Goal: Task Accomplishment & Management: Use online tool/utility

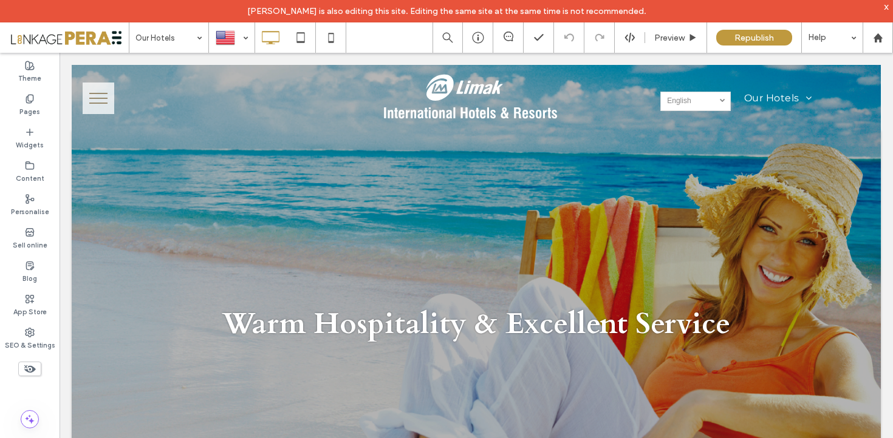
click at [888, 5] on div "x" at bounding box center [886, 6] width 5 height 10
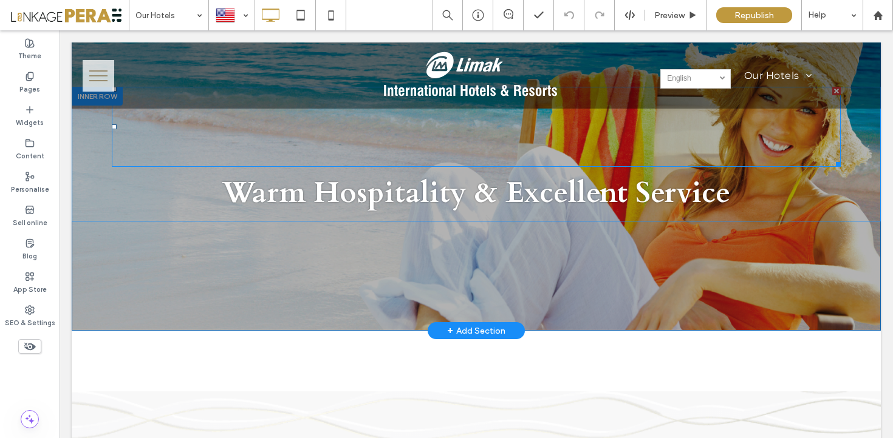
scroll to position [117, 0]
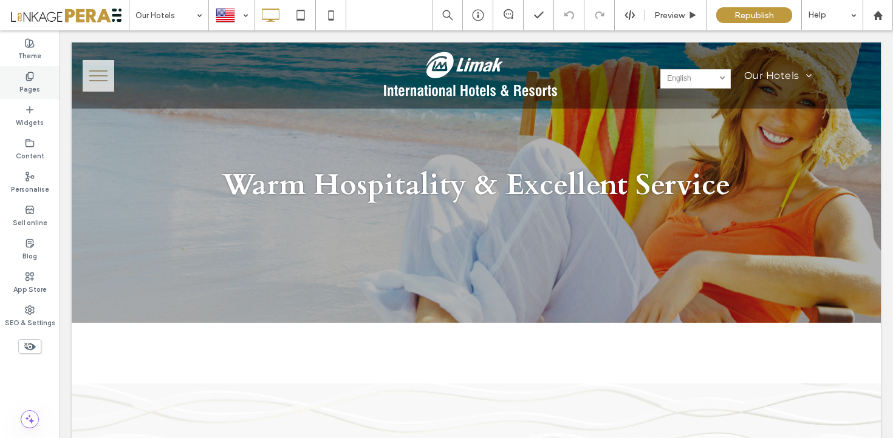
click at [41, 79] on div "Pages" at bounding box center [30, 82] width 60 height 33
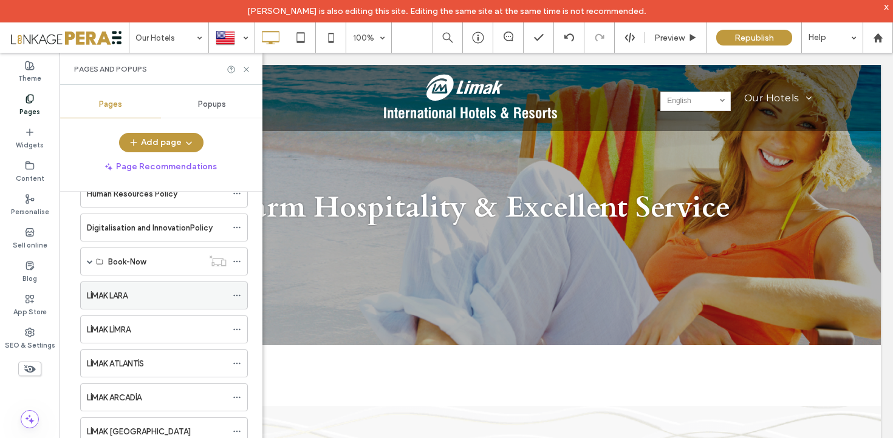
scroll to position [2411, 0]
click at [147, 299] on div "LİMAK LARA" at bounding box center [157, 297] width 140 height 13
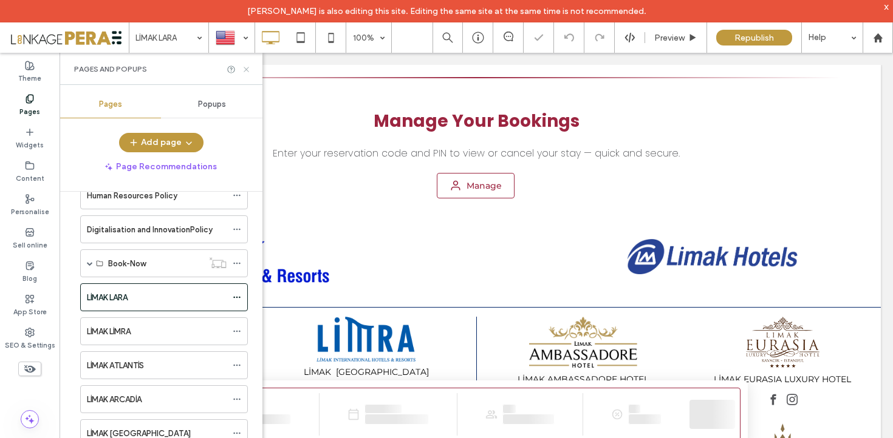
click at [245, 67] on icon at bounding box center [246, 69] width 9 height 9
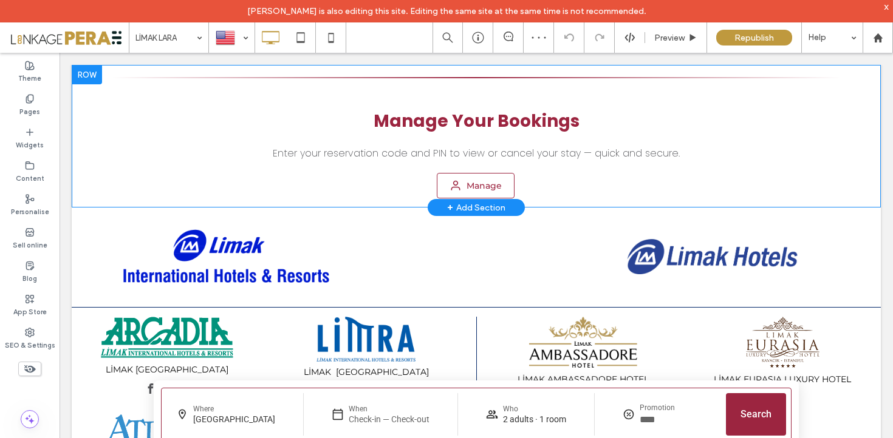
click at [84, 74] on div at bounding box center [87, 74] width 30 height 19
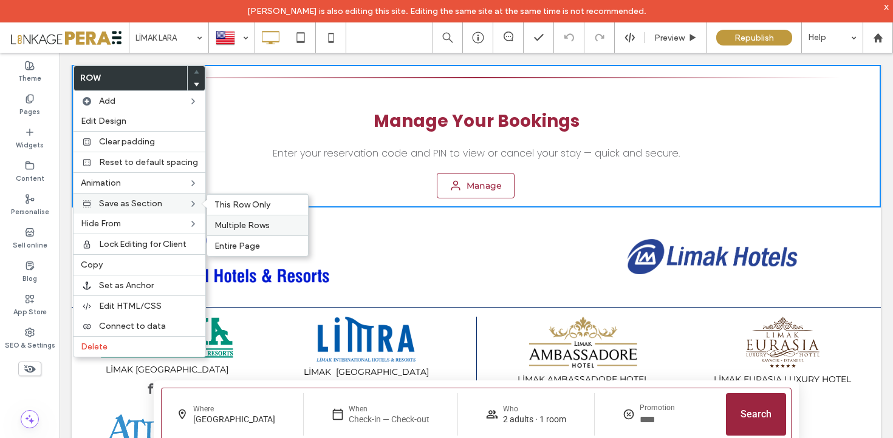
drag, startPoint x: 255, startPoint y: 229, endPoint x: 185, endPoint y: 176, distance: 87.9
click at [255, 229] on span "Multiple Rows" at bounding box center [241, 225] width 55 height 10
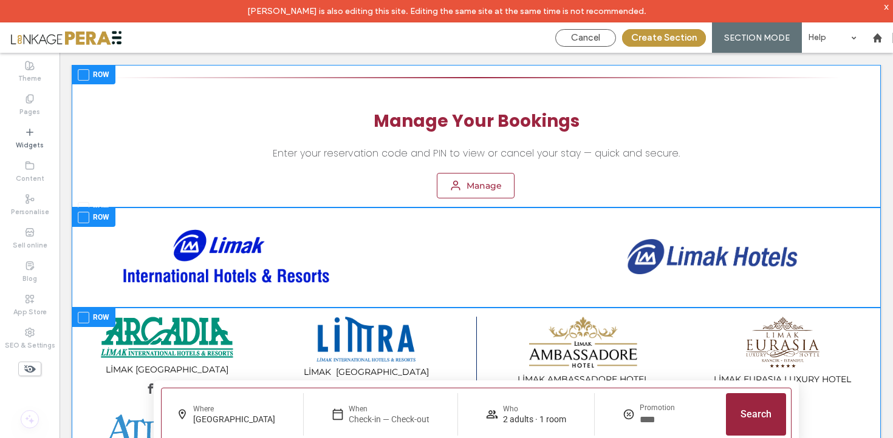
drag, startPoint x: 87, startPoint y: 76, endPoint x: 86, endPoint y: 100, distance: 23.7
click at [87, 76] on span at bounding box center [84, 75] width 12 height 12
click at [83, 218] on span at bounding box center [84, 218] width 12 height 12
click at [83, 206] on span at bounding box center [84, 208] width 12 height 12
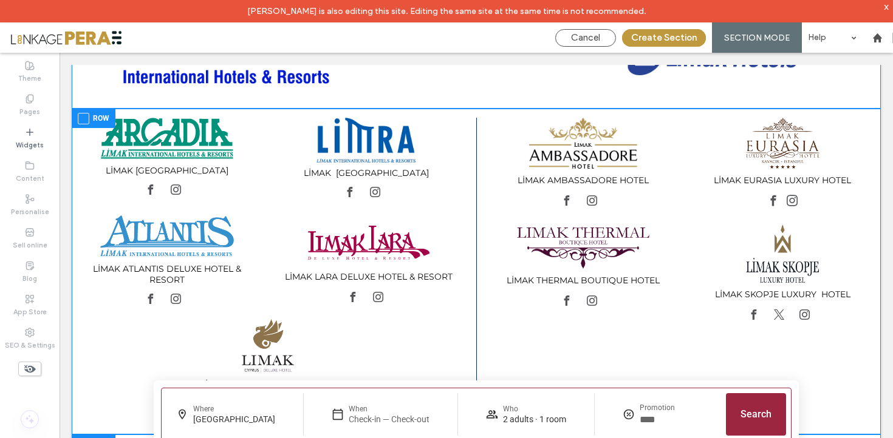
click at [84, 120] on span at bounding box center [84, 119] width 12 height 12
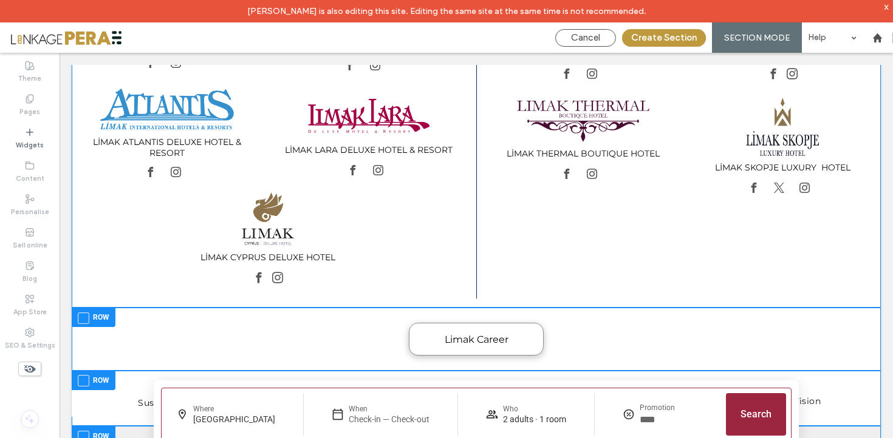
scroll to position [333, 0]
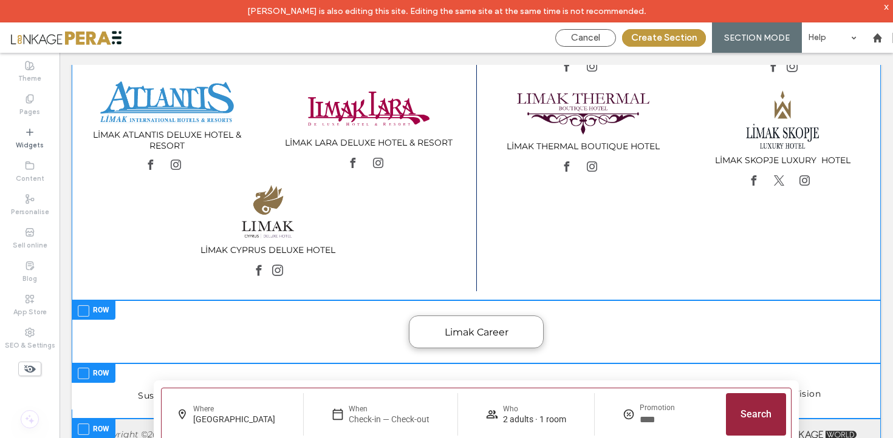
click at [80, 307] on span at bounding box center [84, 311] width 12 height 12
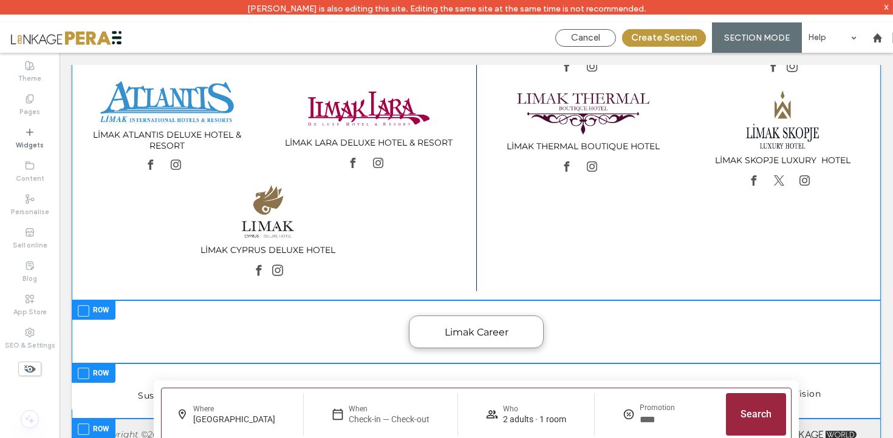
click at [82, 370] on span at bounding box center [84, 374] width 12 height 12
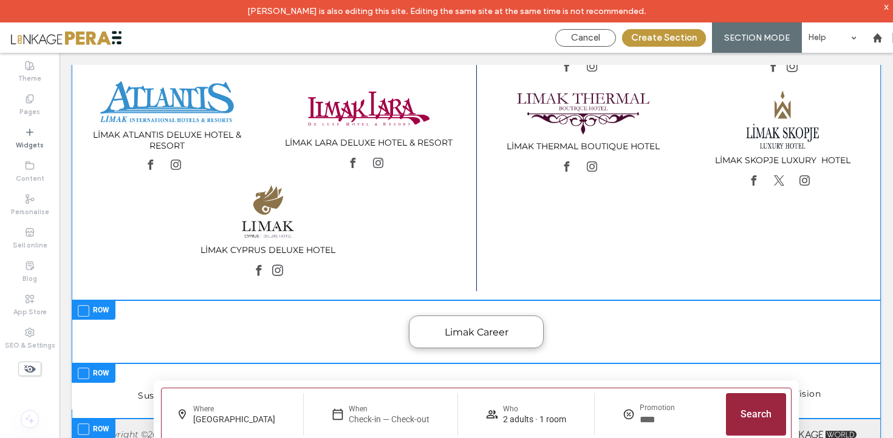
click at [83, 429] on span at bounding box center [84, 430] width 12 height 12
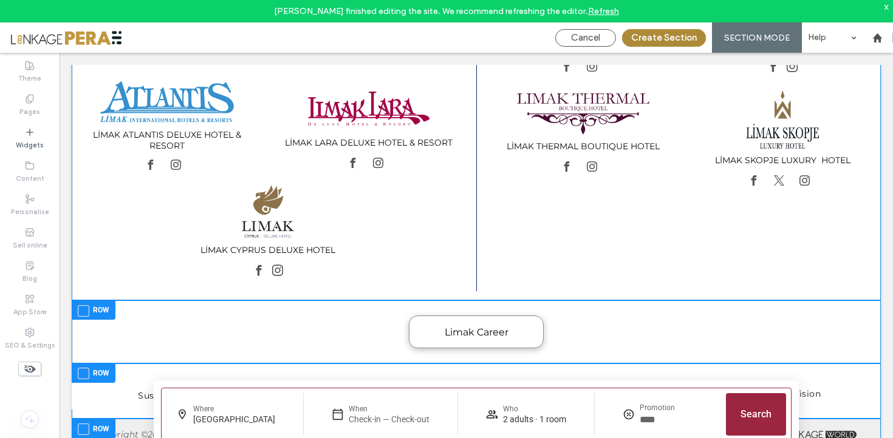
click at [657, 39] on button "Create Section" at bounding box center [664, 38] width 84 height 18
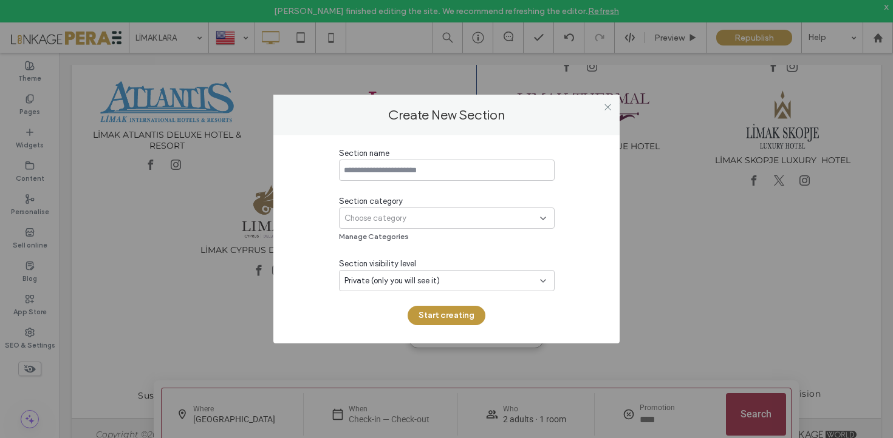
click at [446, 163] on input at bounding box center [447, 170] width 216 height 21
click at [475, 213] on div "Choose category" at bounding box center [442, 219] width 196 height 12
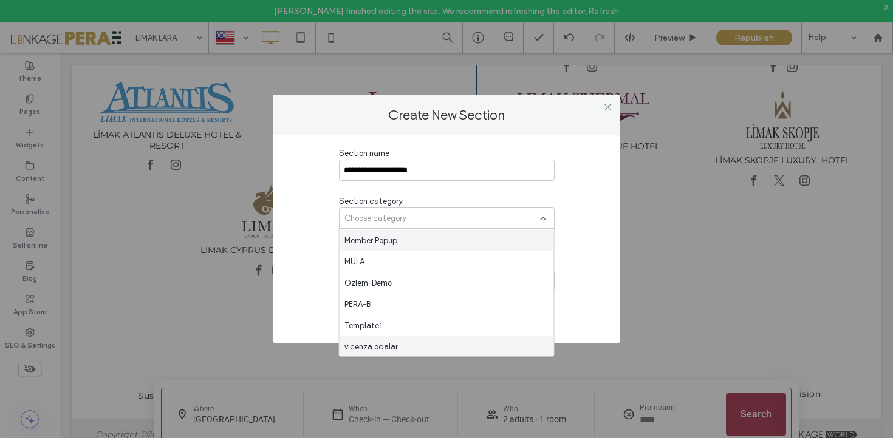
scroll to position [1259, 0]
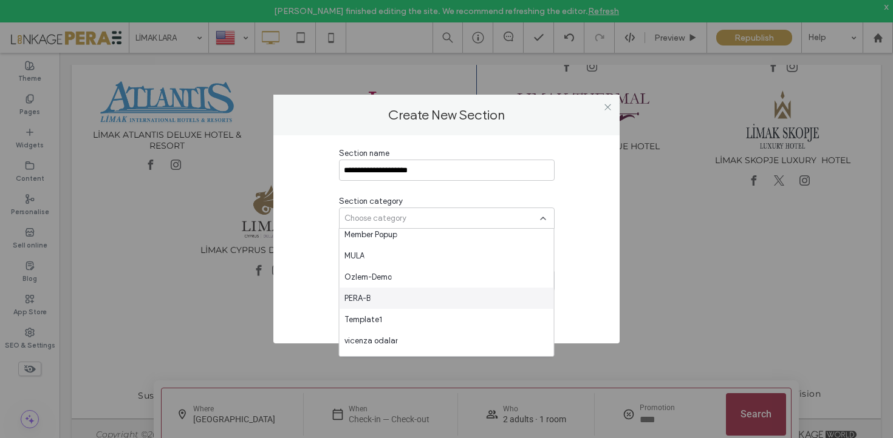
click at [390, 302] on div "PERA-B" at bounding box center [446, 298] width 214 height 21
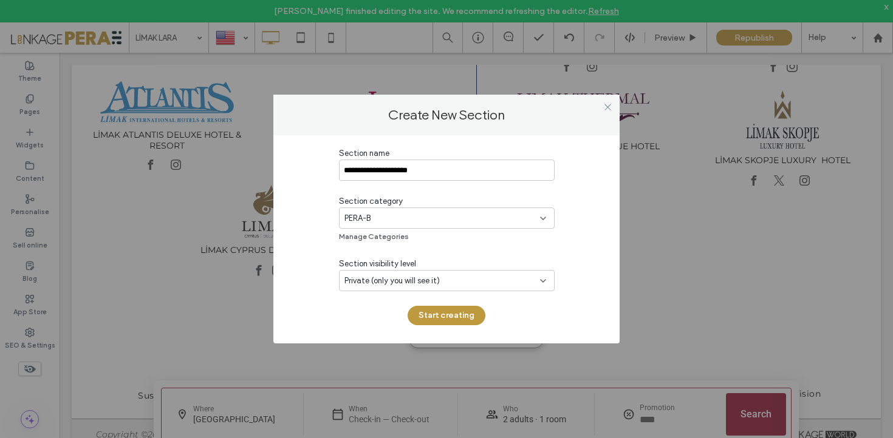
click at [407, 285] on span "Private (only you will see it)" at bounding box center [391, 281] width 95 height 12
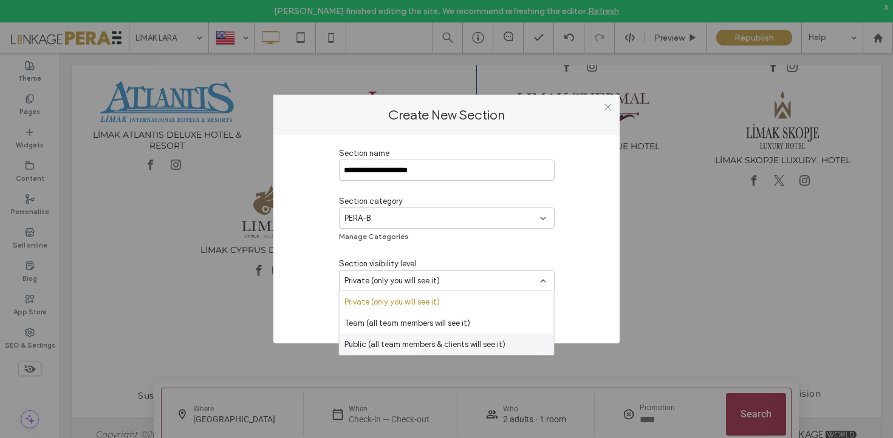
click at [387, 339] on span "Public (all team members & clients will see it)" at bounding box center [424, 345] width 161 height 12
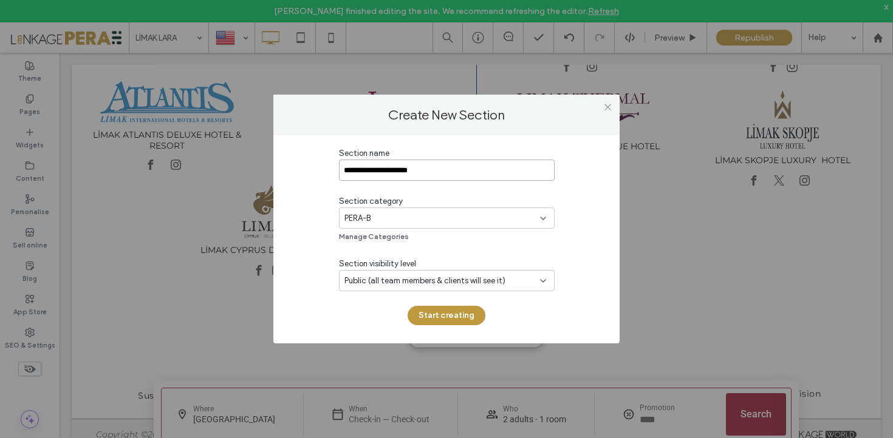
click at [396, 172] on input "**********" at bounding box center [447, 170] width 216 height 21
click at [414, 167] on input "**********" at bounding box center [447, 170] width 216 height 21
type input "**********"
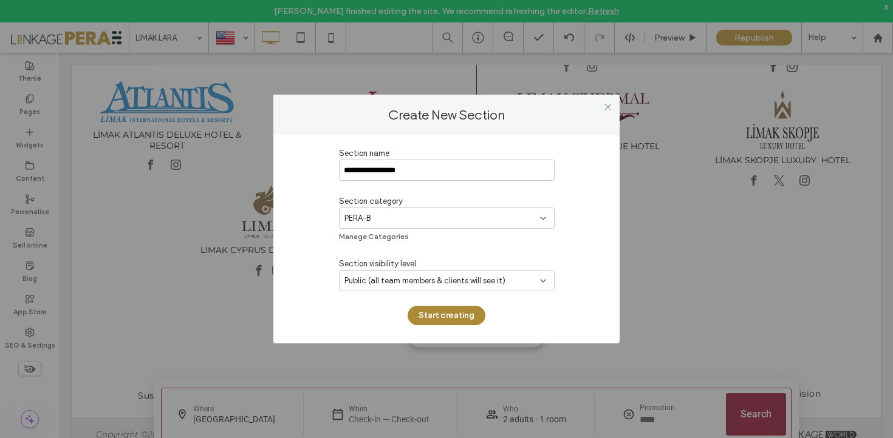
click at [470, 315] on button "Start creating" at bounding box center [446, 315] width 78 height 19
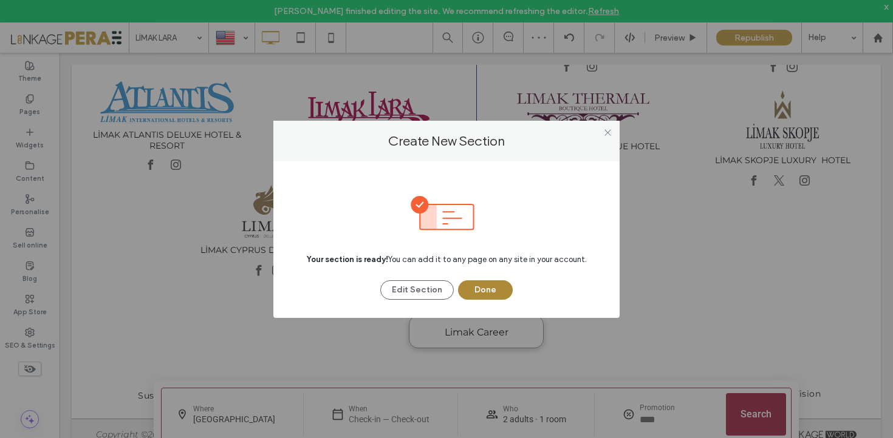
click at [498, 287] on button "Done" at bounding box center [485, 290] width 55 height 19
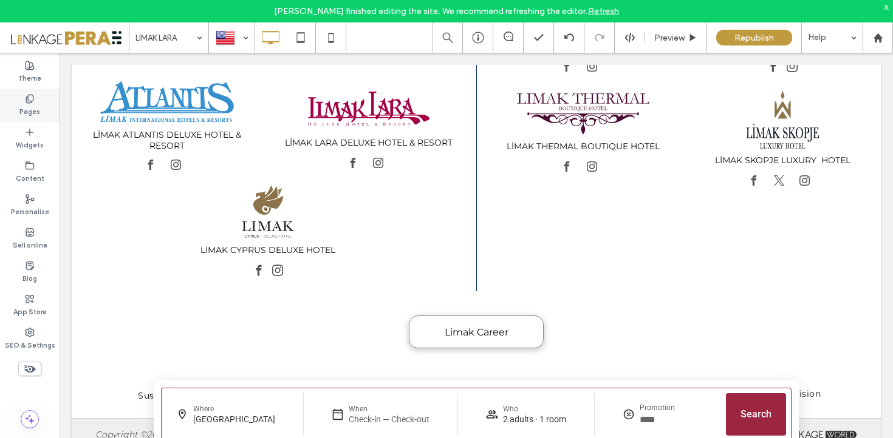
click at [35, 100] on div "Pages" at bounding box center [30, 105] width 60 height 33
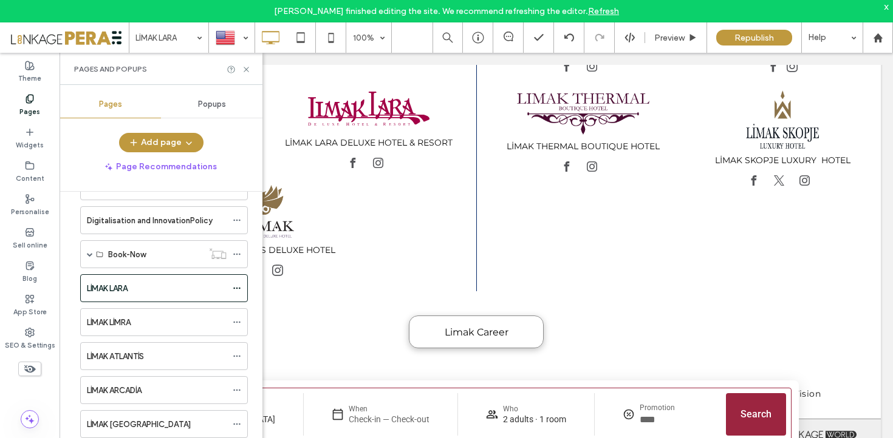
scroll to position [2503, 0]
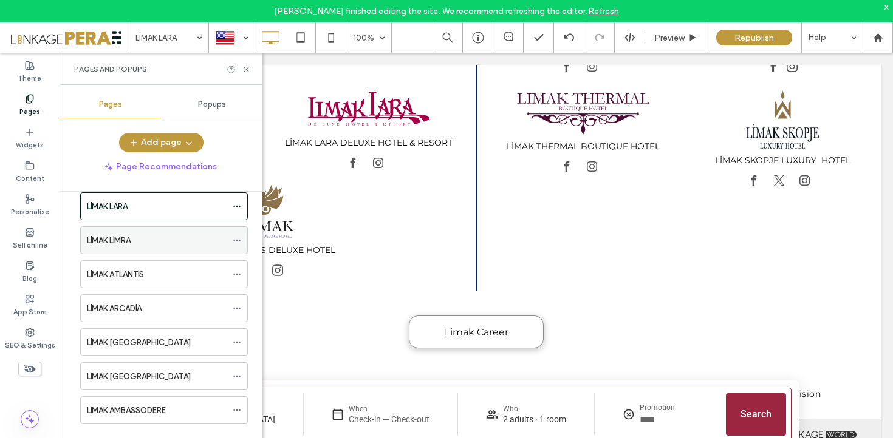
click at [168, 248] on div "LİMAK LİMRA" at bounding box center [157, 240] width 140 height 27
click at [248, 70] on icon at bounding box center [246, 69] width 9 height 9
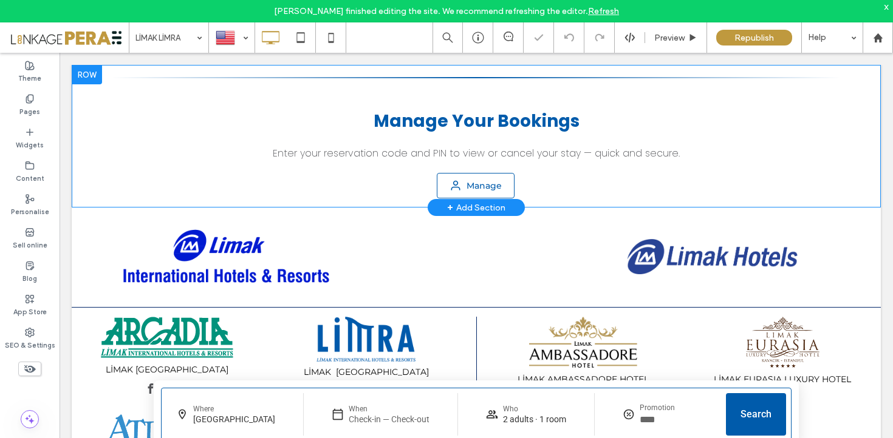
click at [81, 75] on div at bounding box center [87, 74] width 30 height 19
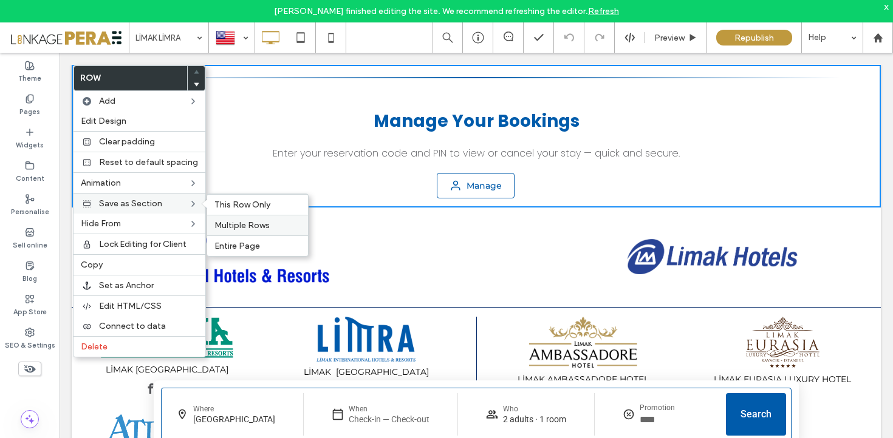
click at [250, 223] on span "Multiple Rows" at bounding box center [241, 225] width 55 height 10
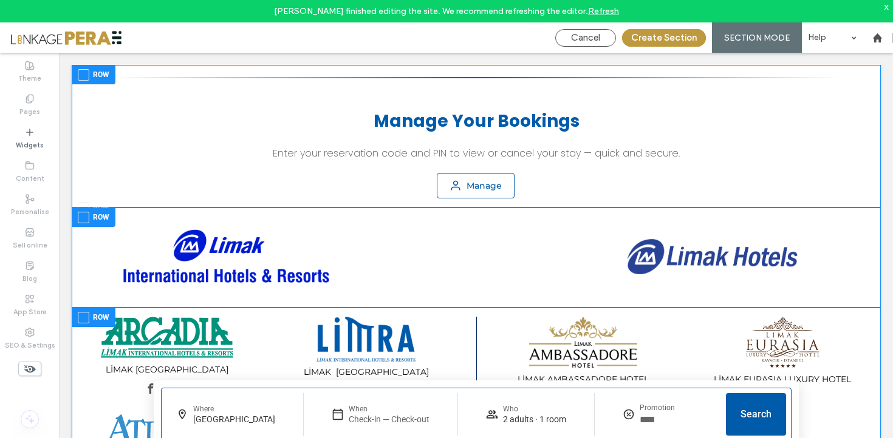
click at [84, 73] on span at bounding box center [84, 75] width 12 height 12
click at [84, 206] on span at bounding box center [84, 208] width 12 height 12
click at [84, 217] on span at bounding box center [84, 218] width 12 height 12
click at [84, 315] on span at bounding box center [84, 318] width 12 height 12
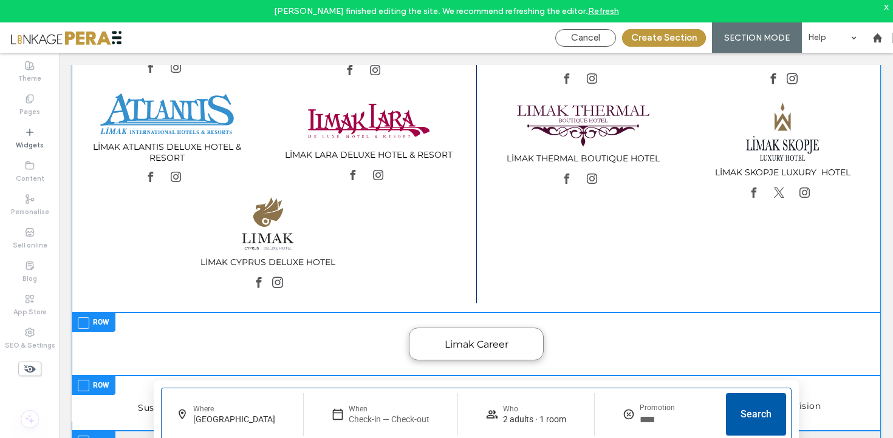
scroll to position [333, 0]
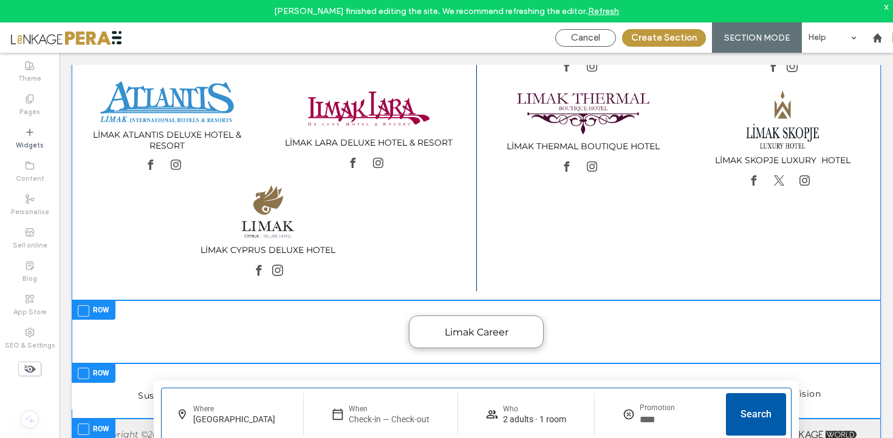
click at [84, 309] on span at bounding box center [84, 311] width 12 height 12
drag, startPoint x: 83, startPoint y: 372, endPoint x: 84, endPoint y: 380, distance: 7.9
click at [83, 372] on span at bounding box center [84, 374] width 12 height 12
click at [81, 424] on span at bounding box center [84, 430] width 12 height 12
click at [652, 39] on button "Create Section" at bounding box center [664, 38] width 84 height 18
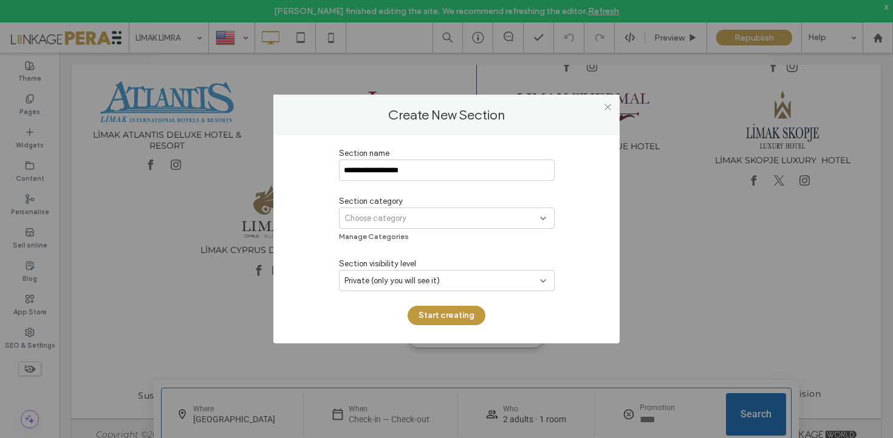
type input "**********"
click at [471, 217] on div "Choose category" at bounding box center [442, 219] width 196 height 12
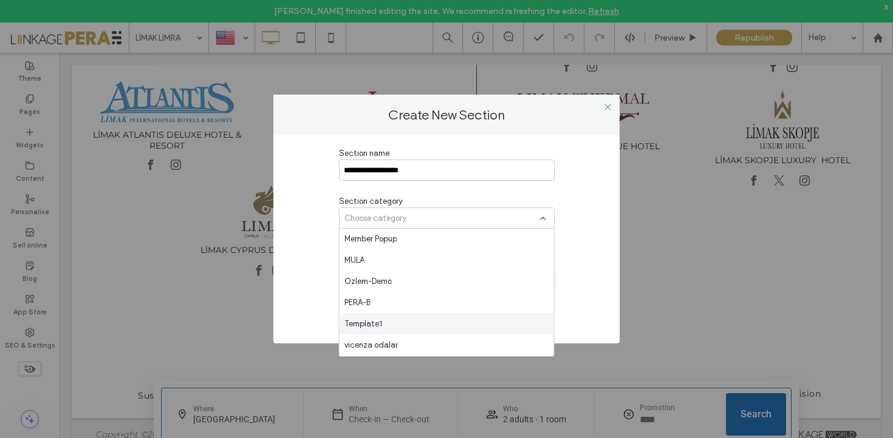
scroll to position [1251, 0]
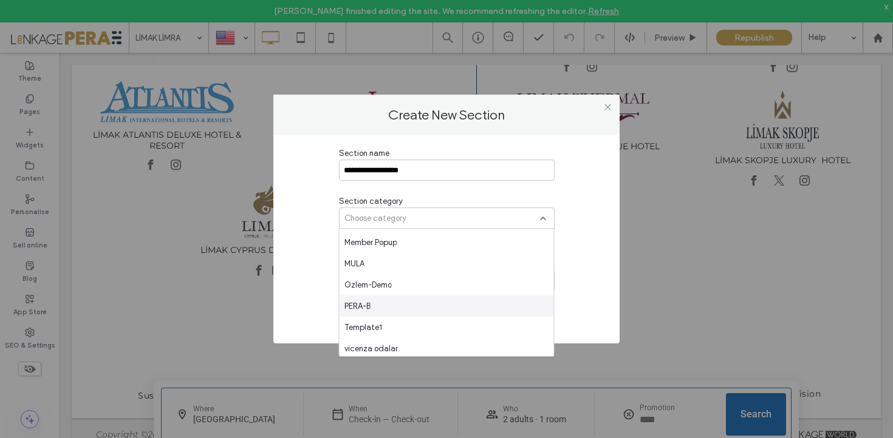
click at [406, 304] on div "PERA-B" at bounding box center [446, 306] width 214 height 21
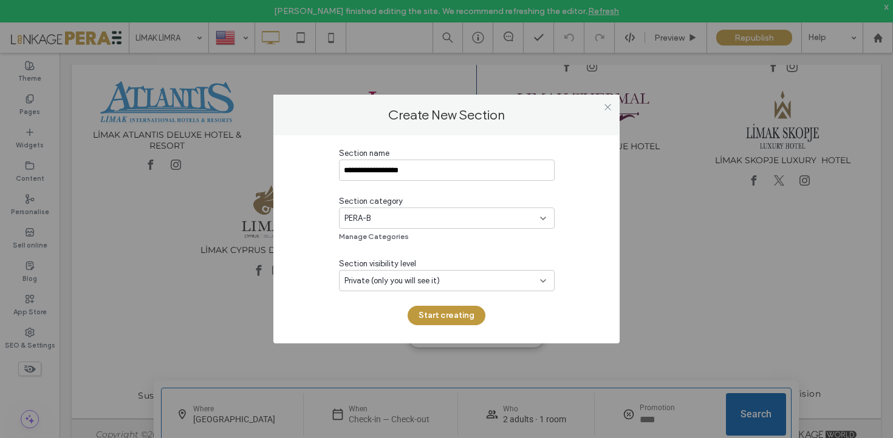
click at [421, 282] on span "Private (only you will see it)" at bounding box center [391, 281] width 95 height 12
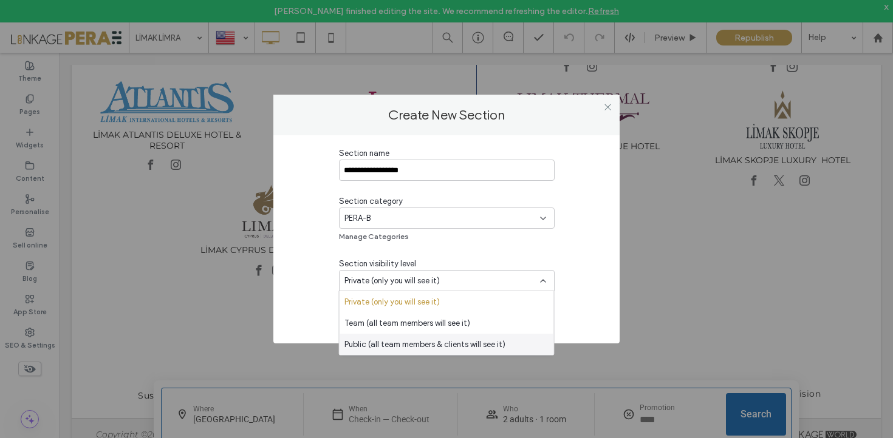
click at [398, 348] on span "Public (all team members & clients will see it)" at bounding box center [424, 345] width 161 height 12
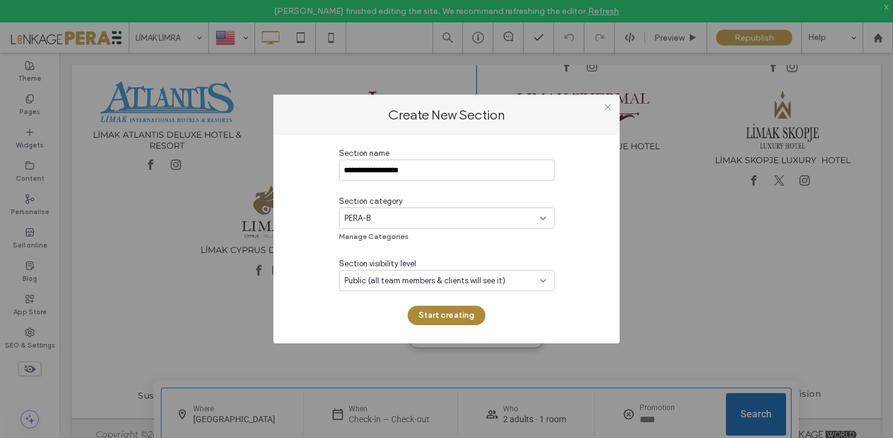
click at [452, 319] on button "Start creating" at bounding box center [446, 315] width 78 height 19
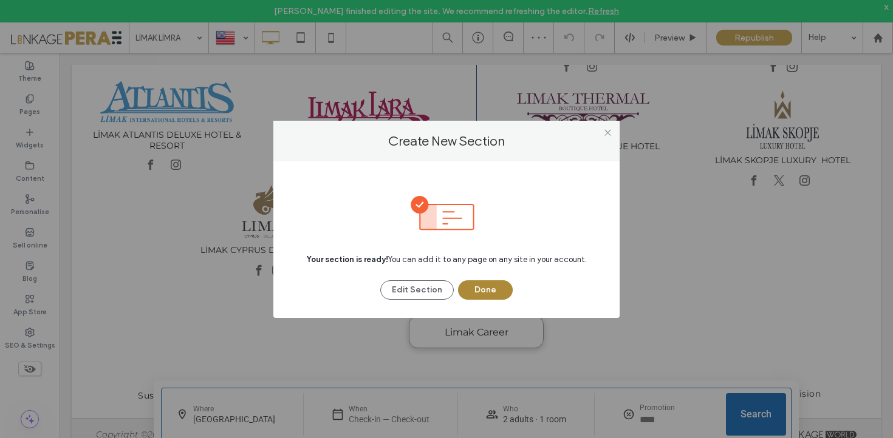
click at [494, 291] on button "Done" at bounding box center [485, 290] width 55 height 19
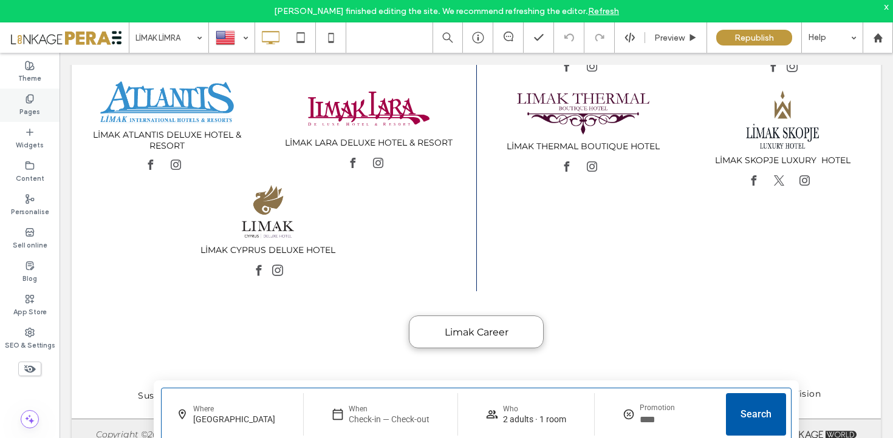
click at [31, 97] on icon at bounding box center [30, 99] width 10 height 10
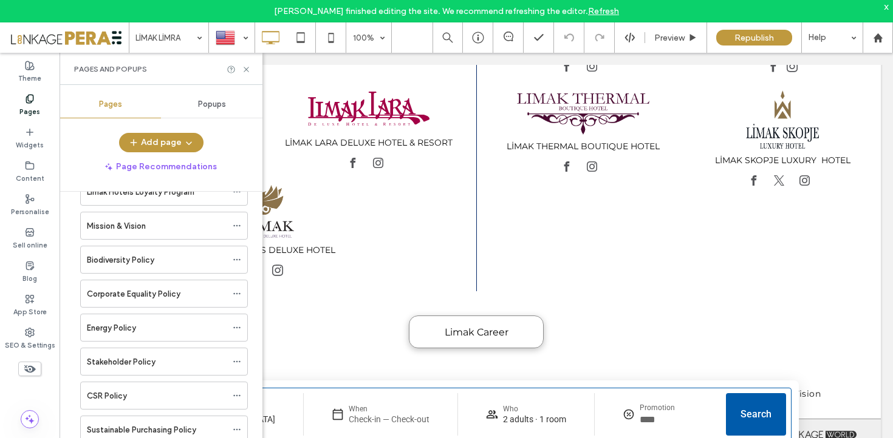
scroll to position [2503, 0]
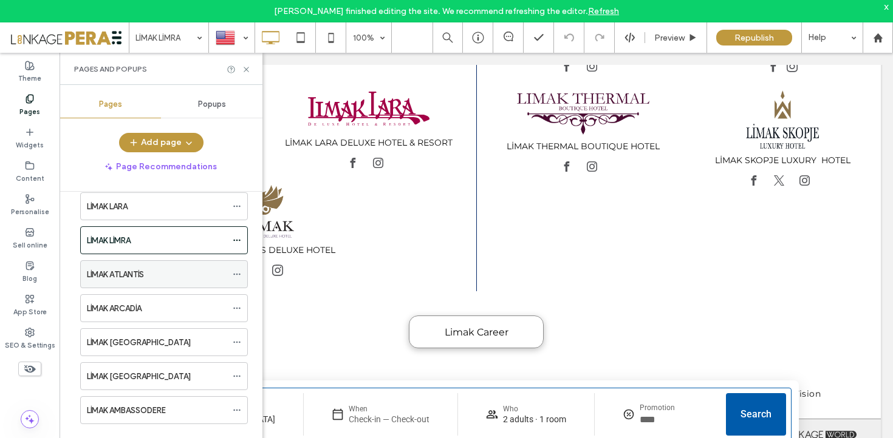
click at [168, 277] on div "LİMAK ATLANTİS" at bounding box center [157, 274] width 140 height 13
click at [248, 69] on icon at bounding box center [246, 69] width 9 height 9
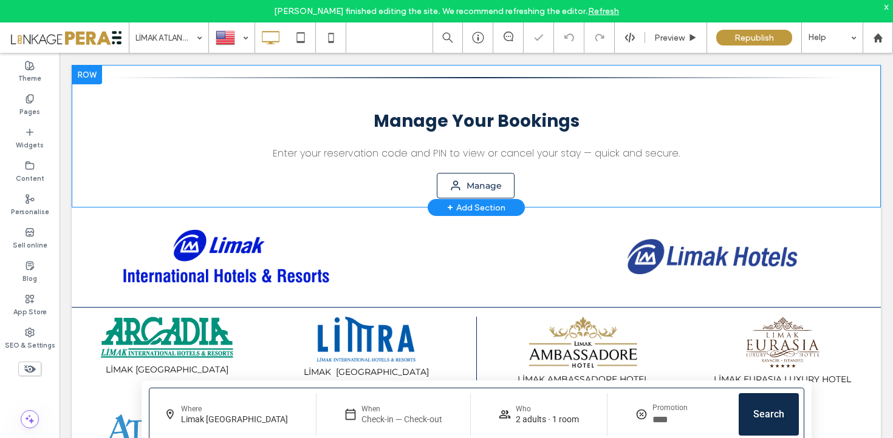
click at [86, 76] on div at bounding box center [87, 74] width 30 height 19
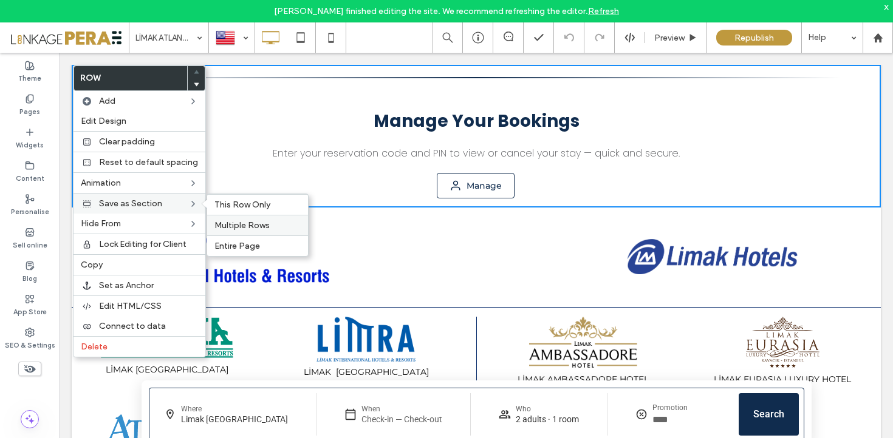
click at [261, 223] on span "Multiple Rows" at bounding box center [241, 225] width 55 height 10
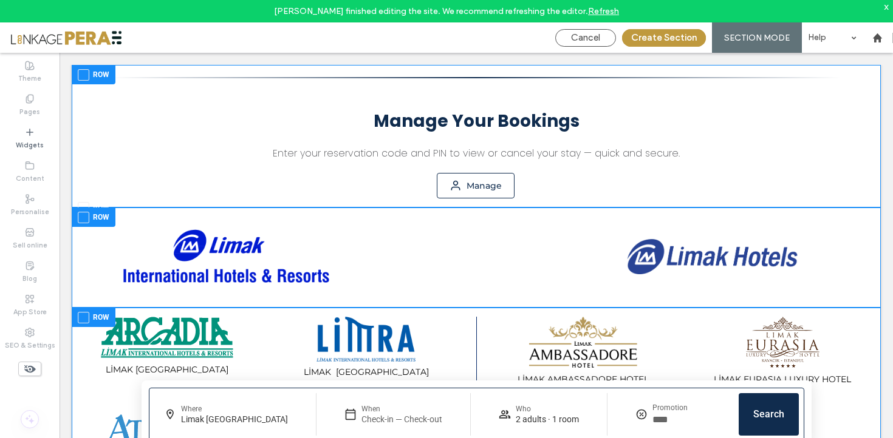
click at [85, 71] on span at bounding box center [84, 75] width 12 height 12
click at [86, 210] on div "Manage Your Bookings Enter your reservation code and PIN to view or cancel your…" at bounding box center [476, 425] width 809 height 720
click at [83, 205] on div at bounding box center [476, 136] width 809 height 143
click at [84, 210] on span at bounding box center [84, 208] width 12 height 12
click at [83, 222] on span at bounding box center [84, 218] width 12 height 12
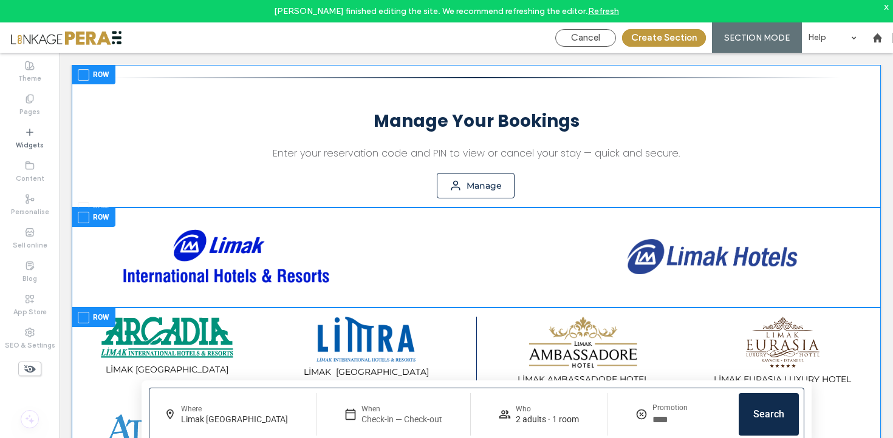
click at [84, 80] on span at bounding box center [84, 75] width 12 height 12
click at [81, 318] on span at bounding box center [84, 318] width 12 height 12
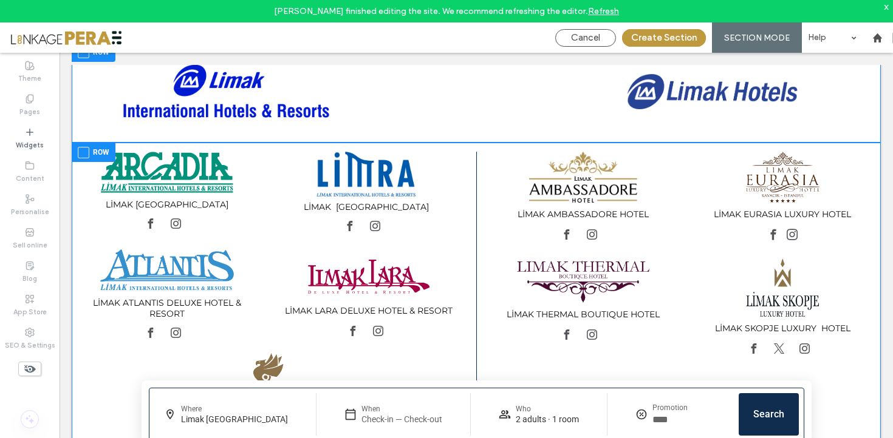
scroll to position [314, 0]
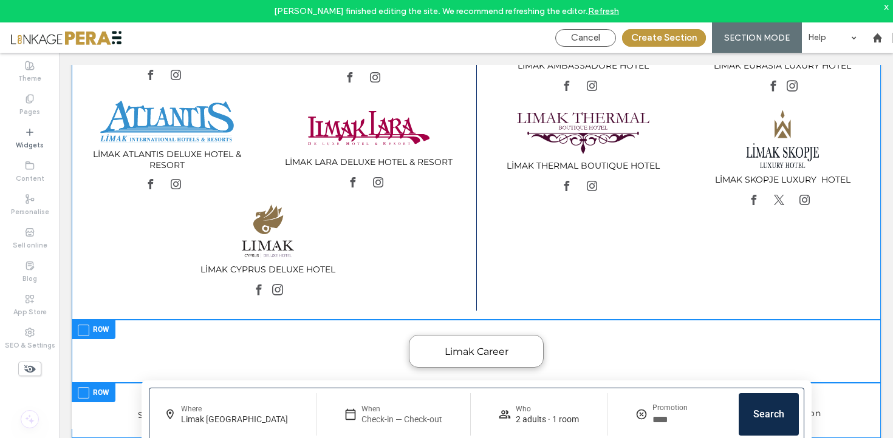
click at [89, 327] on span at bounding box center [84, 331] width 12 height 12
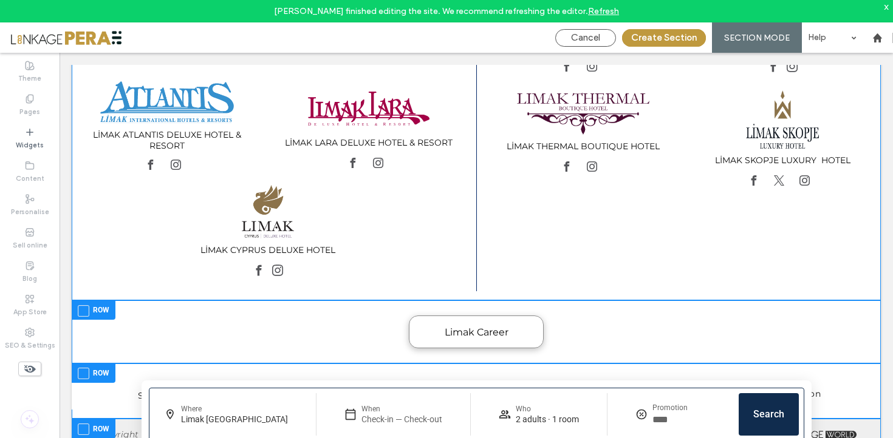
click at [94, 370] on label "Row" at bounding box center [94, 373] width 32 height 15
click at [84, 429] on span at bounding box center [84, 430] width 12 height 12
click at [676, 36] on button "Create Section" at bounding box center [664, 38] width 84 height 18
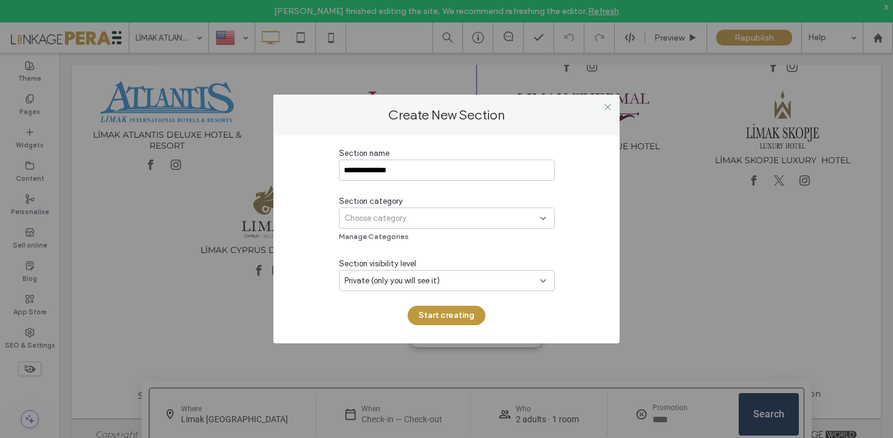
type input "**********"
click at [521, 225] on div "Choose category" at bounding box center [447, 218] width 216 height 21
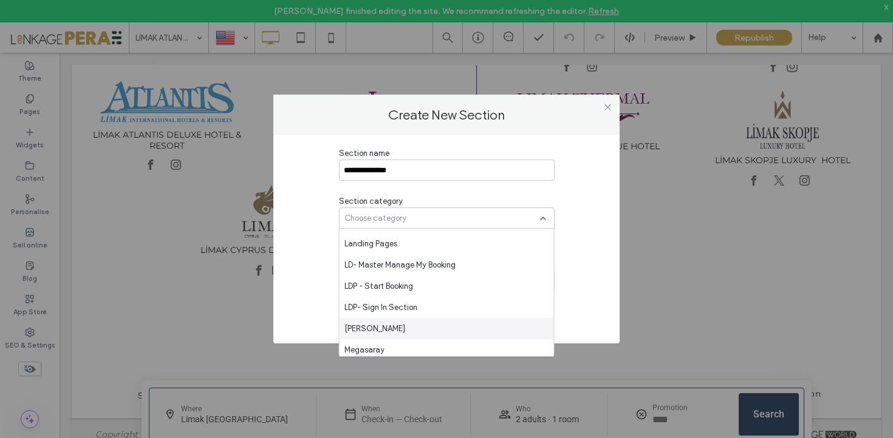
scroll to position [1297, 0]
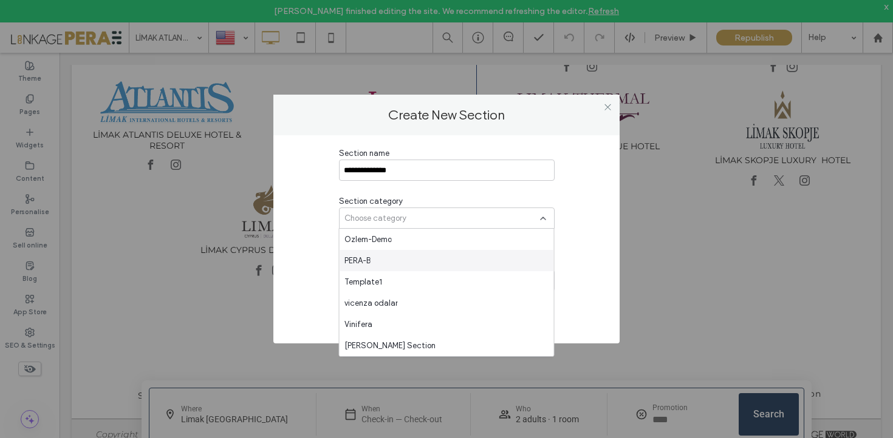
click at [409, 264] on div "PERA-B" at bounding box center [446, 260] width 214 height 21
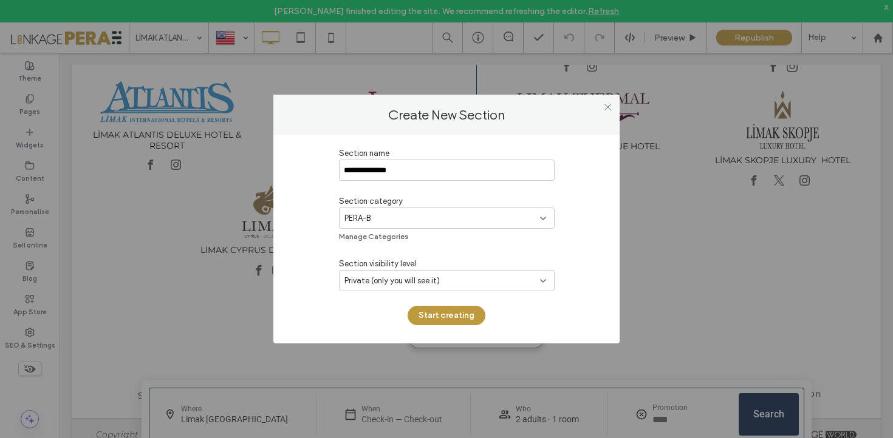
click at [438, 280] on span "Private (only you will see it)" at bounding box center [391, 281] width 95 height 12
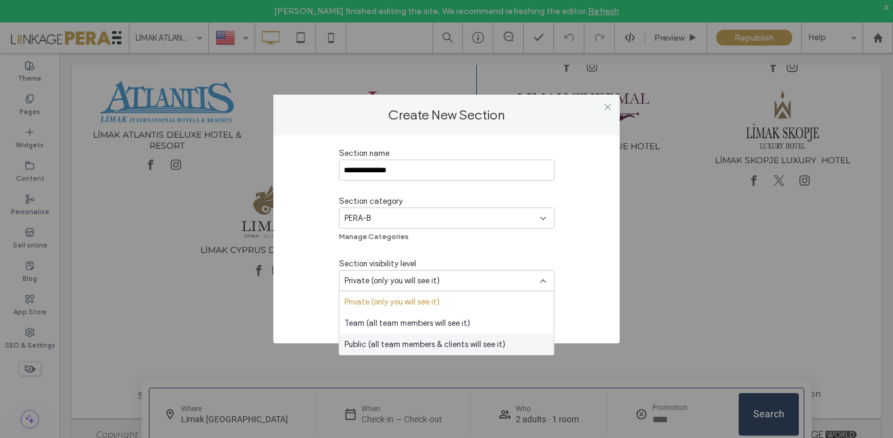
click at [421, 339] on span "Public (all team members & clients will see it)" at bounding box center [424, 345] width 161 height 12
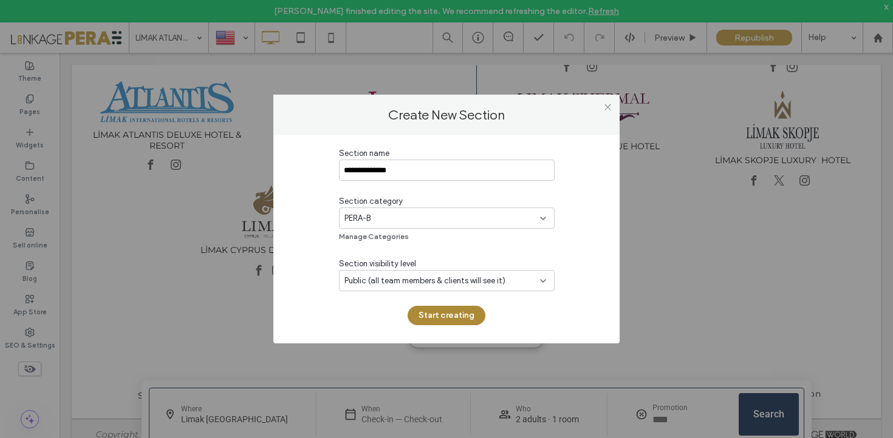
click at [453, 315] on button "Start creating" at bounding box center [446, 315] width 78 height 19
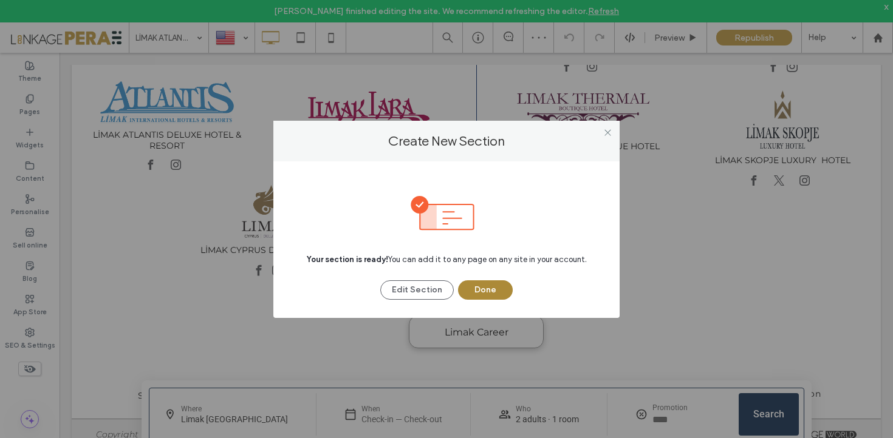
click at [495, 286] on button "Done" at bounding box center [485, 290] width 55 height 19
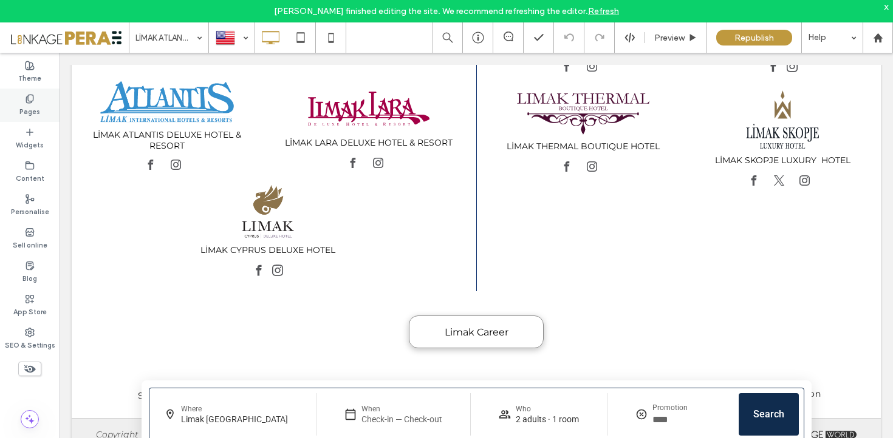
click at [30, 105] on label "Pages" at bounding box center [29, 110] width 21 height 13
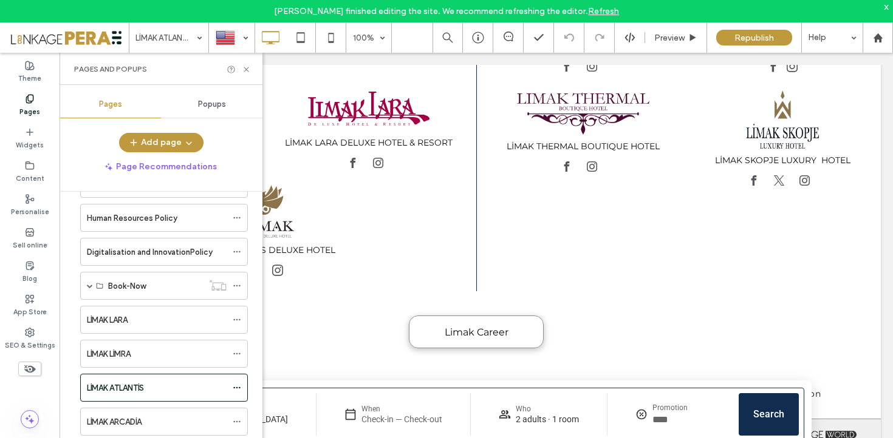
scroll to position [2503, 0]
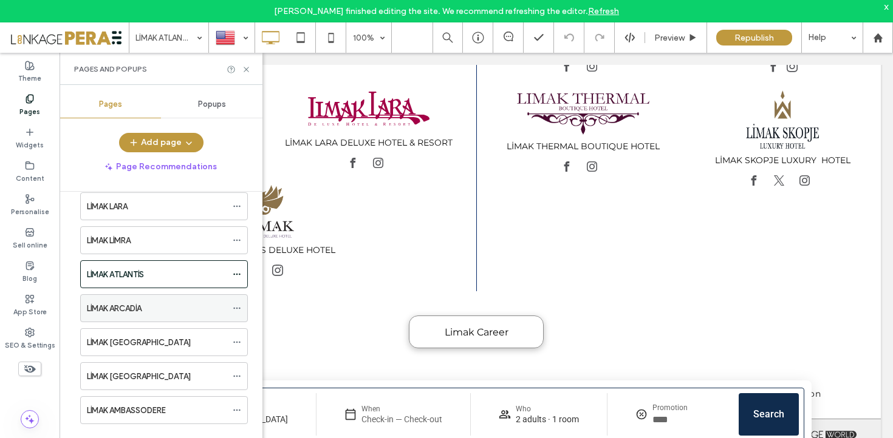
click at [151, 312] on div "LİMAK ARCADİA" at bounding box center [157, 308] width 140 height 13
click at [247, 69] on icon at bounding box center [246, 69] width 9 height 9
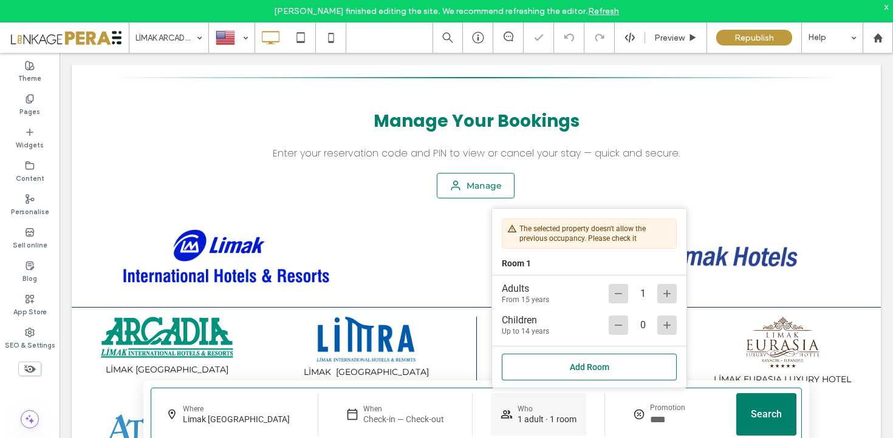
click at [886, 6] on div "x" at bounding box center [886, 6] width 5 height 10
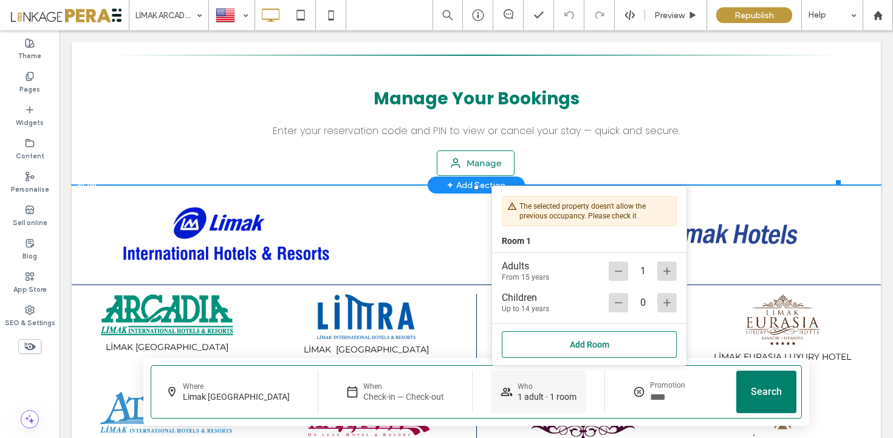
click at [533, 403] on ui-pressable "Who 1 adult · 1 room" at bounding box center [538, 392] width 95 height 43
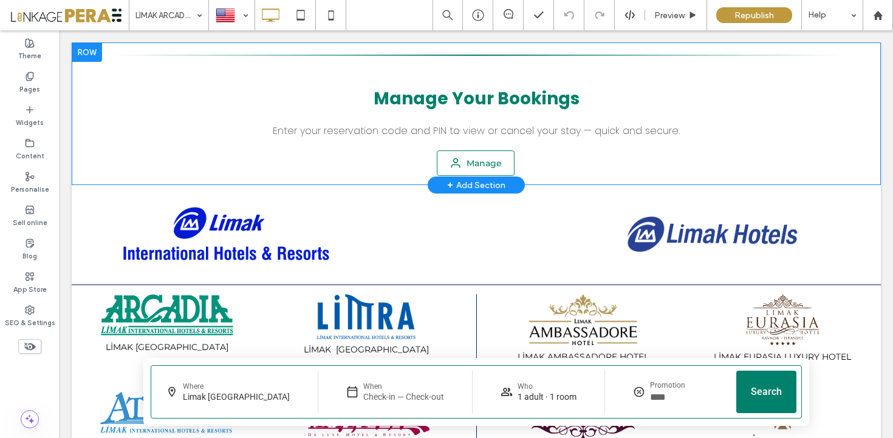
click at [85, 51] on div at bounding box center [87, 52] width 30 height 19
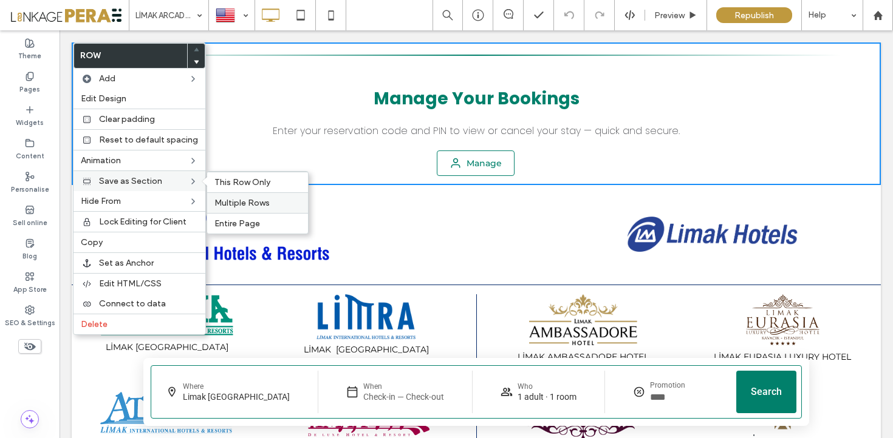
click at [268, 203] on label "Multiple Rows" at bounding box center [257, 203] width 86 height 10
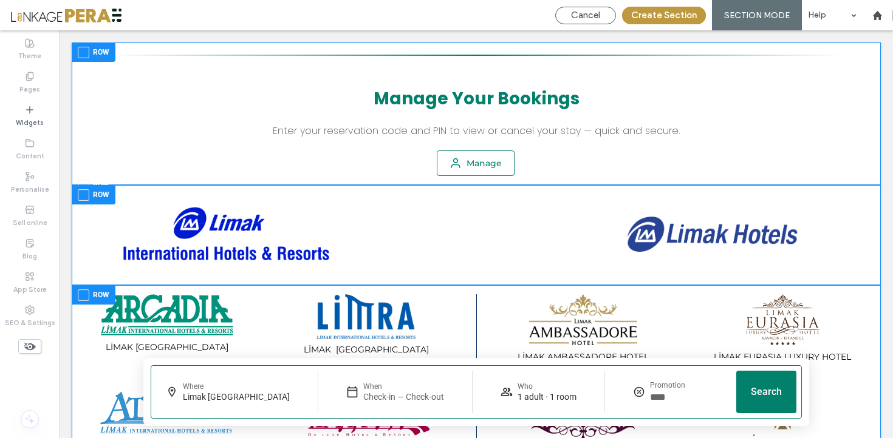
click at [78, 51] on span at bounding box center [84, 53] width 12 height 12
click at [86, 185] on div "Row" at bounding box center [94, 194] width 44 height 19
click at [85, 179] on div "Manage Your Bookings Enter your reservation code and PIN to view or cancel your…" at bounding box center [476, 403] width 809 height 720
click at [83, 182] on div "Manage Your Bookings Enter your reservation code and PIN to view or cancel your…" at bounding box center [476, 403] width 809 height 720
click at [107, 184] on div at bounding box center [476, 114] width 809 height 143
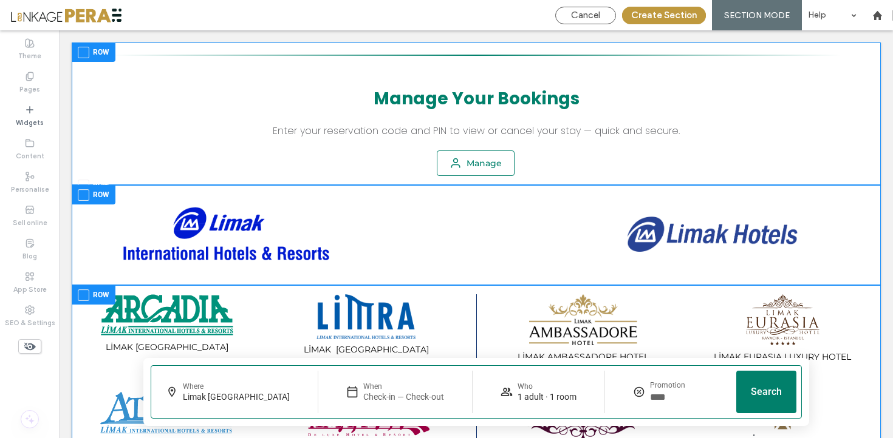
click at [84, 182] on div "Manage Your Bookings Enter your reservation code and PIN to view or cancel your…" at bounding box center [476, 403] width 809 height 720
click at [86, 185] on span at bounding box center [84, 186] width 12 height 12
click at [88, 49] on span at bounding box center [84, 53] width 12 height 12
click at [88, 293] on span at bounding box center [84, 296] width 12 height 12
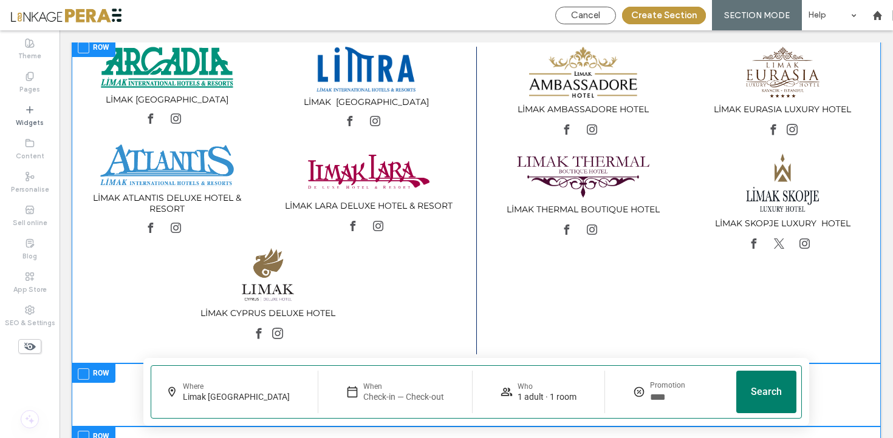
scroll to position [333, 0]
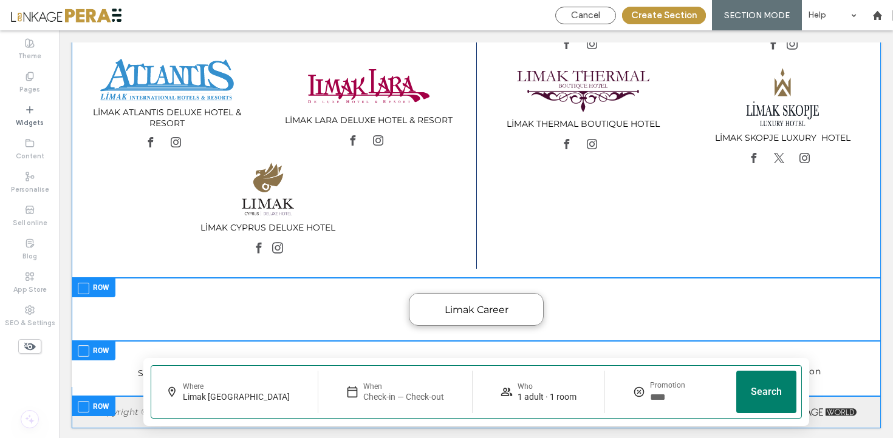
drag, startPoint x: 96, startPoint y: 282, endPoint x: 97, endPoint y: 305, distance: 23.1
click at [96, 282] on label "Row" at bounding box center [94, 288] width 32 height 15
click at [101, 344] on div "Row" at bounding box center [94, 350] width 44 height 19
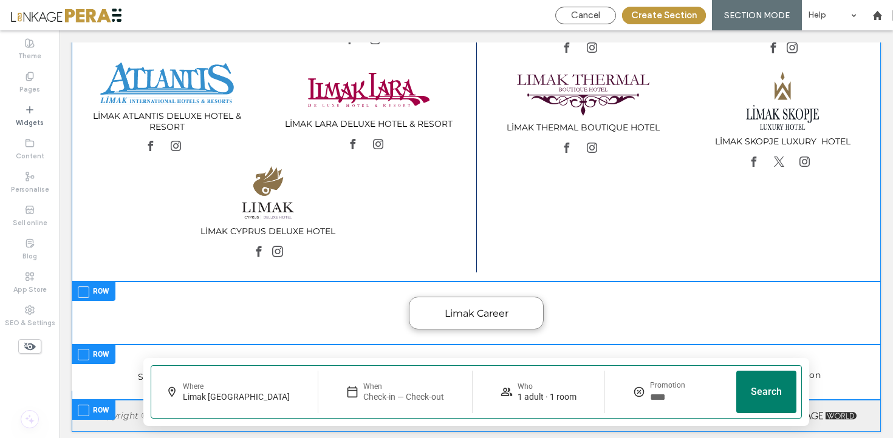
click at [100, 403] on label "Row" at bounding box center [94, 410] width 32 height 15
click at [663, 14] on button "Create Section" at bounding box center [664, 16] width 84 height 18
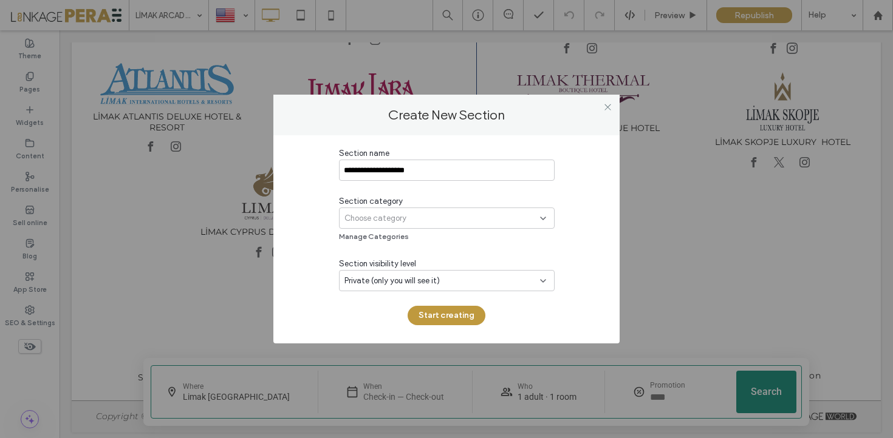
type input "**********"
click at [450, 219] on div "Choose category" at bounding box center [442, 219] width 196 height 12
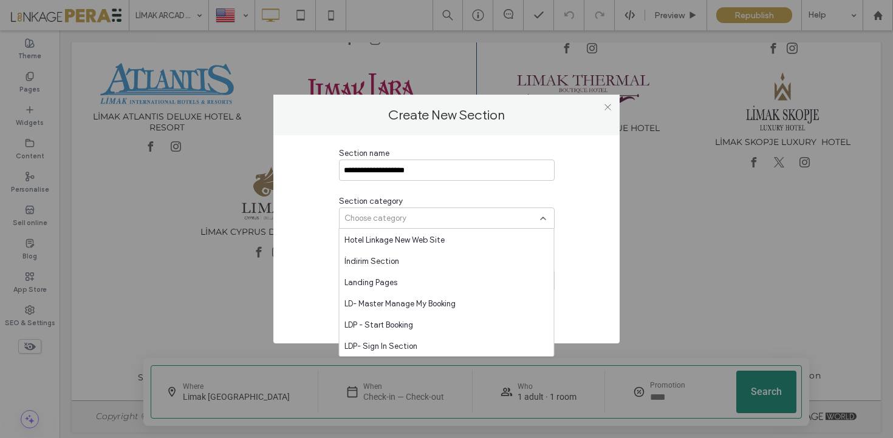
scroll to position [1297, 0]
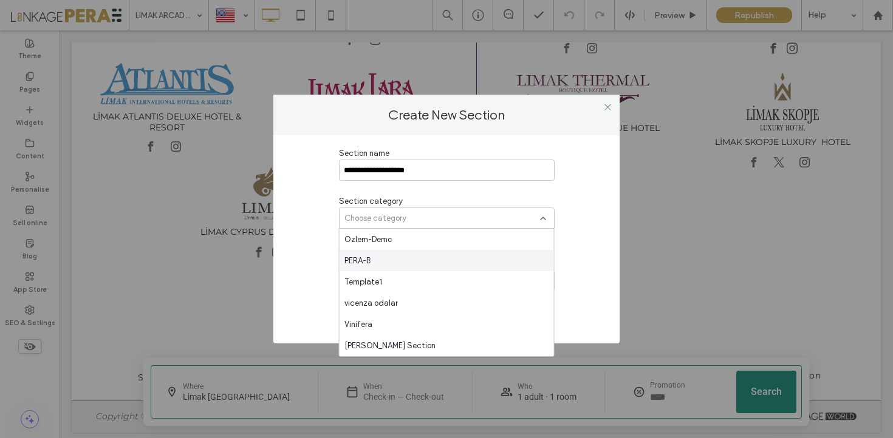
click at [405, 262] on div "PERA-B" at bounding box center [446, 260] width 214 height 21
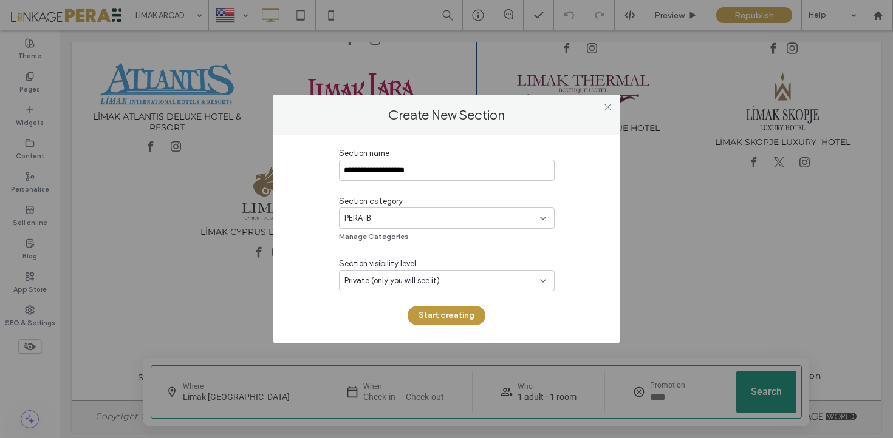
click at [409, 273] on div "Private (only you will see it)" at bounding box center [447, 280] width 216 height 21
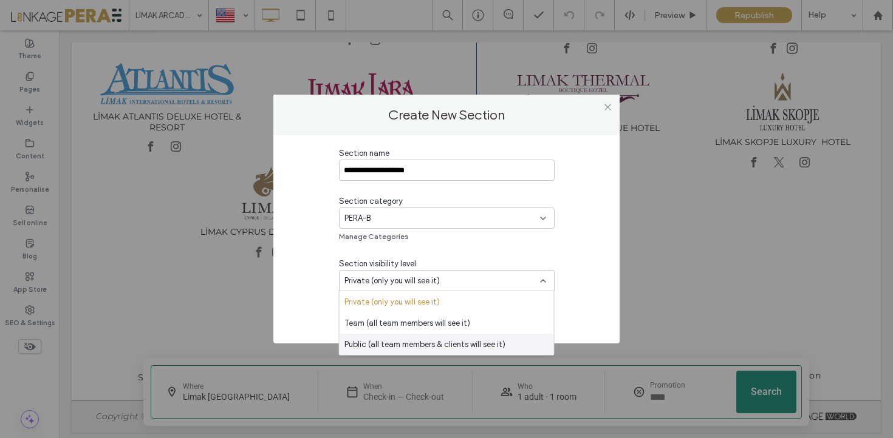
click at [412, 347] on span "Public (all team members & clients will see it)" at bounding box center [424, 345] width 161 height 12
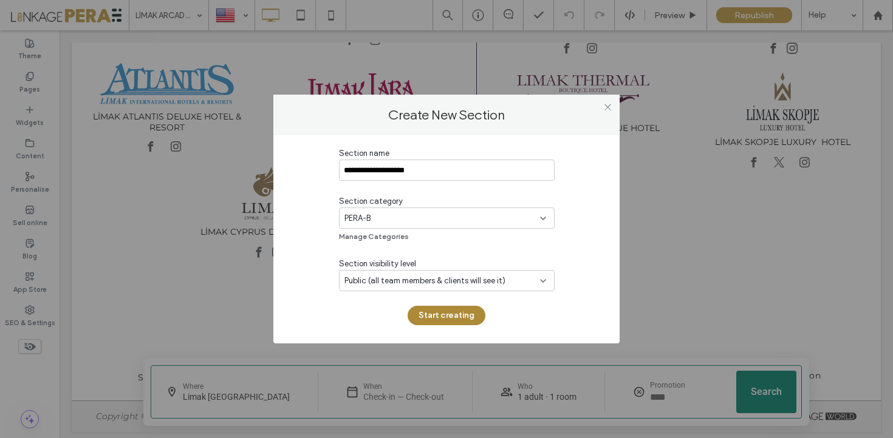
click at [446, 314] on button "Start creating" at bounding box center [446, 315] width 78 height 19
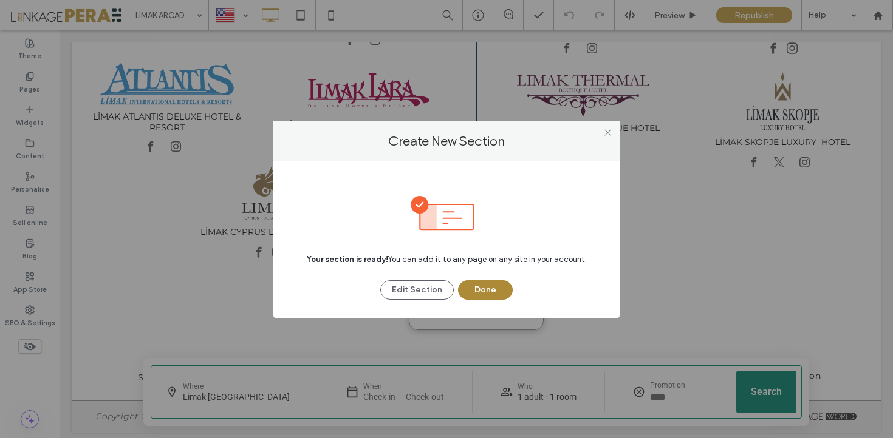
click at [478, 295] on button "Done" at bounding box center [485, 290] width 55 height 19
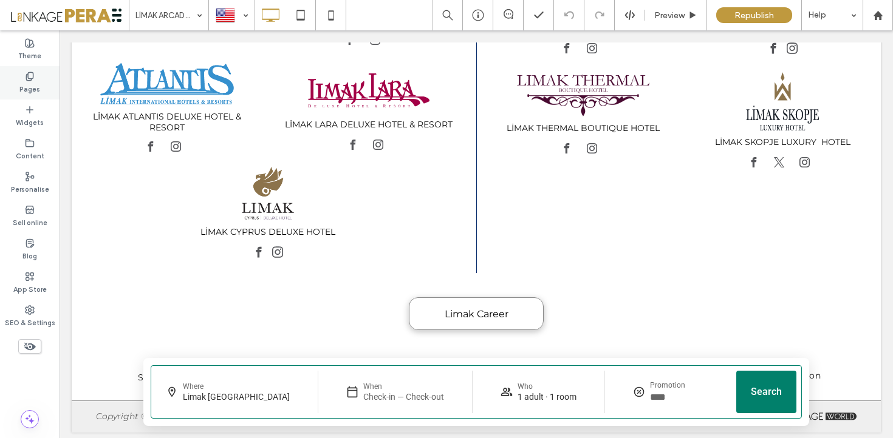
click at [36, 90] on label "Pages" at bounding box center [29, 87] width 21 height 13
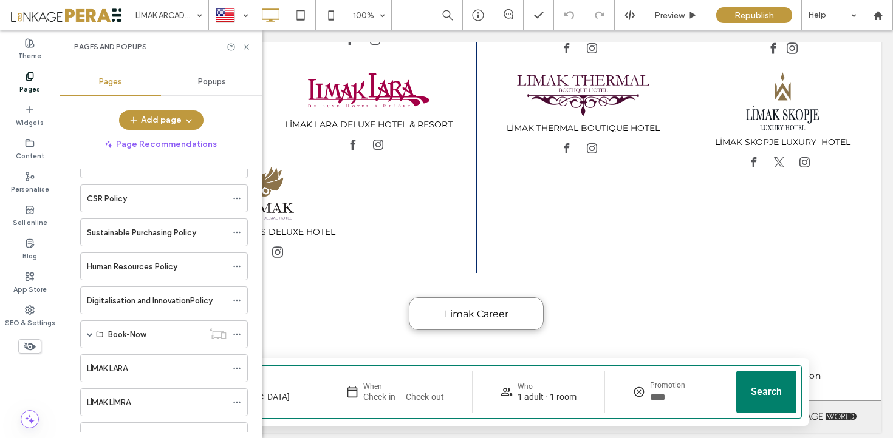
scroll to position [2503, 0]
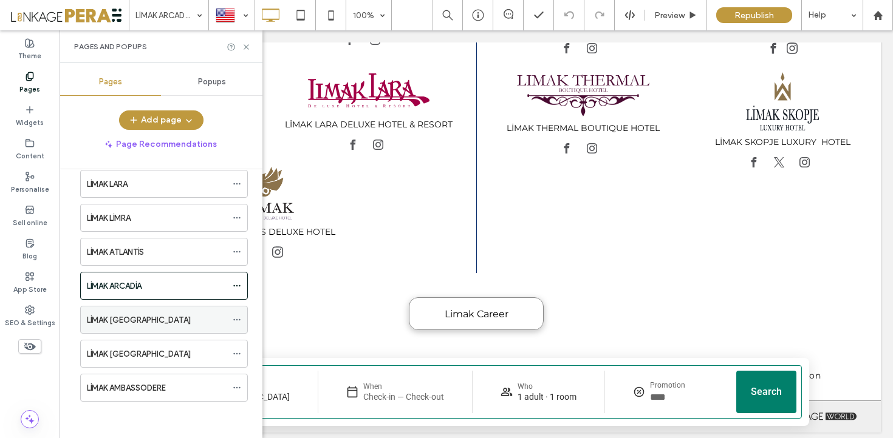
click at [158, 318] on div "LİMAK [GEOGRAPHIC_DATA]" at bounding box center [157, 320] width 140 height 13
click at [249, 47] on icon at bounding box center [246, 47] width 9 height 9
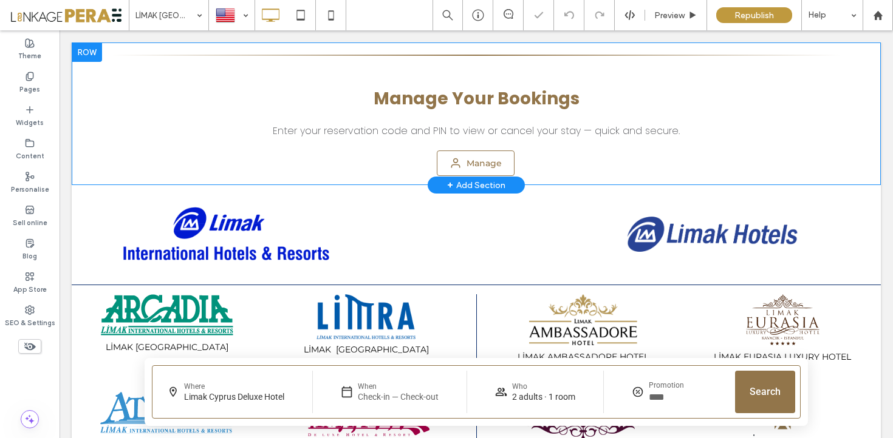
click at [87, 53] on div at bounding box center [87, 52] width 30 height 19
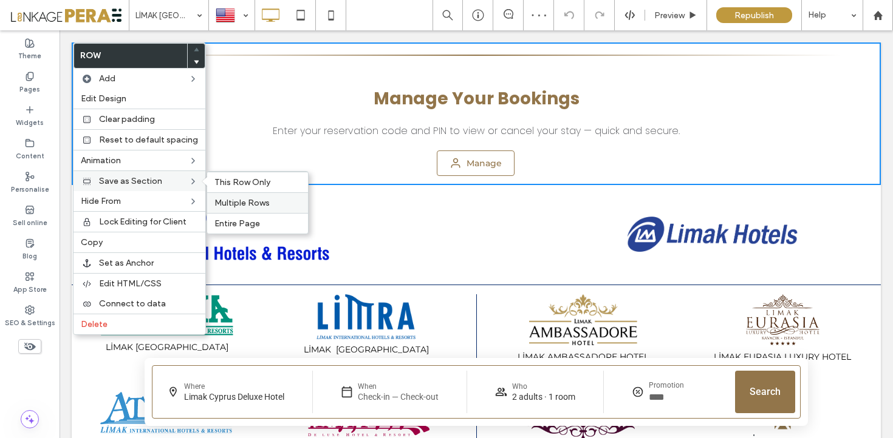
click at [259, 198] on span "Multiple Rows" at bounding box center [241, 203] width 55 height 10
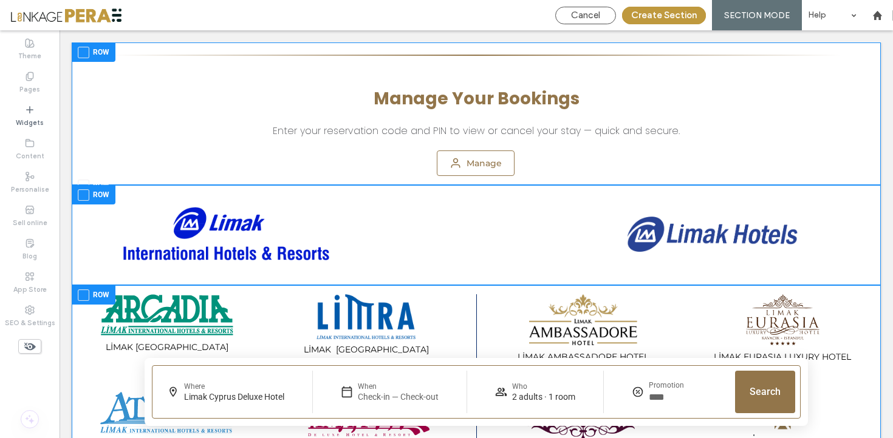
click at [85, 49] on span at bounding box center [84, 53] width 12 height 12
click at [84, 186] on div "Manage Your Bookings Enter your reservation code and PIN to view or cancel your…" at bounding box center [476, 403] width 809 height 720
click at [84, 182] on div at bounding box center [476, 114] width 809 height 143
click at [86, 183] on div "Manage Your Bookings Enter your reservation code and PIN to view or cancel your…" at bounding box center [476, 403] width 809 height 720
click at [85, 189] on div "Manage Your Bookings Enter your reservation code and PIN to view or cancel your…" at bounding box center [476, 403] width 809 height 720
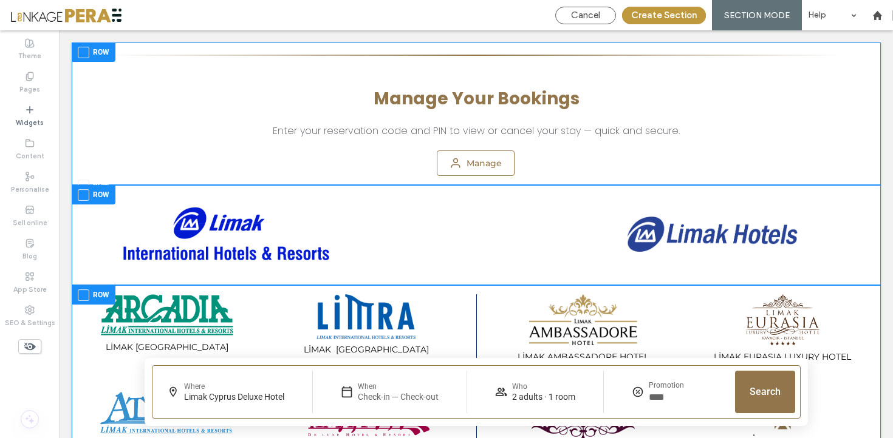
click at [86, 186] on div "Row" at bounding box center [94, 194] width 44 height 19
click at [84, 185] on span at bounding box center [84, 186] width 12 height 12
click at [84, 182] on div at bounding box center [476, 114] width 809 height 143
click at [86, 185] on div "Row" at bounding box center [94, 194] width 44 height 19
click at [85, 200] on span at bounding box center [84, 195] width 12 height 12
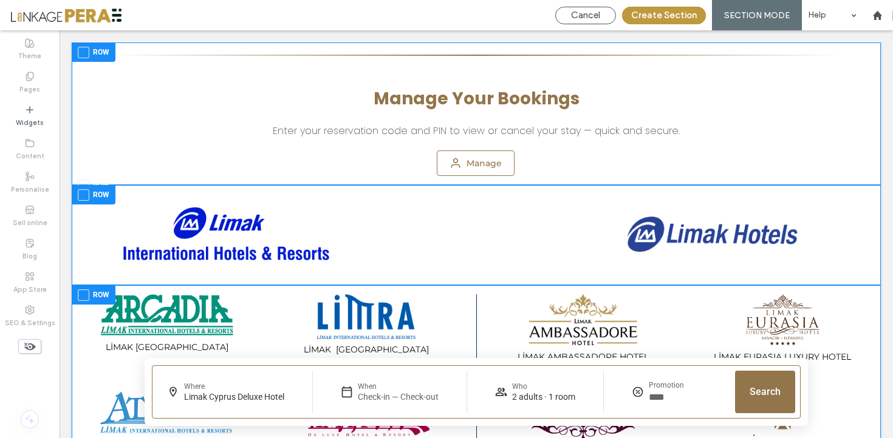
click at [84, 299] on span at bounding box center [84, 296] width 12 height 12
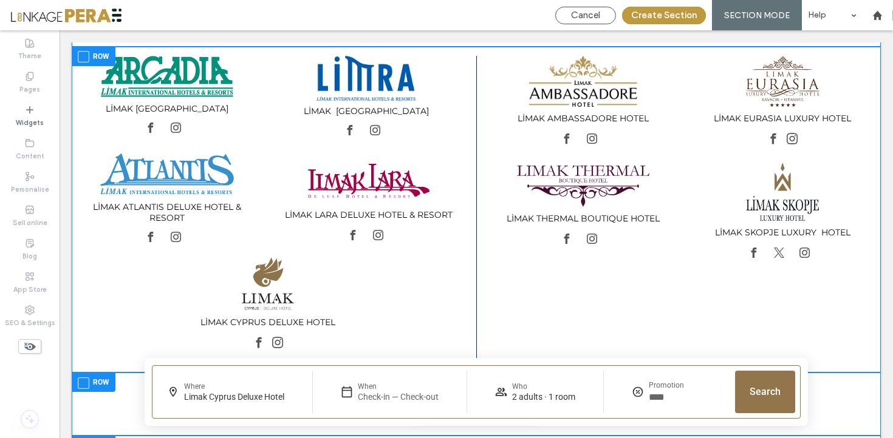
scroll to position [333, 0]
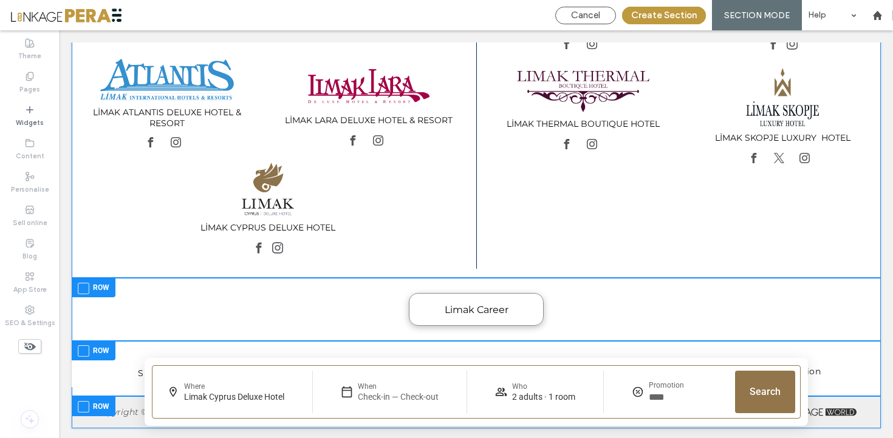
click at [97, 285] on label "Row" at bounding box center [94, 288] width 32 height 15
drag, startPoint x: 100, startPoint y: 342, endPoint x: 101, endPoint y: 354, distance: 12.2
click at [100, 342] on div "Row" at bounding box center [94, 350] width 44 height 19
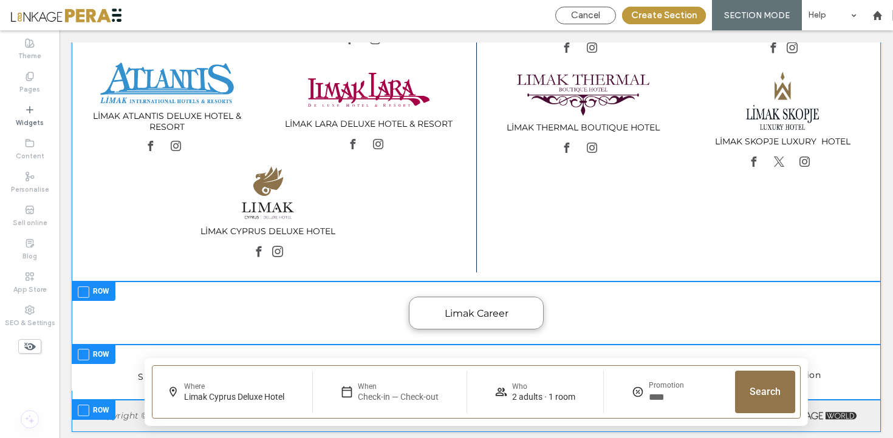
click at [98, 397] on div at bounding box center [476, 372] width 809 height 55
click at [99, 403] on label "Row" at bounding box center [94, 410] width 32 height 15
click at [97, 360] on div "Row" at bounding box center [94, 354] width 44 height 19
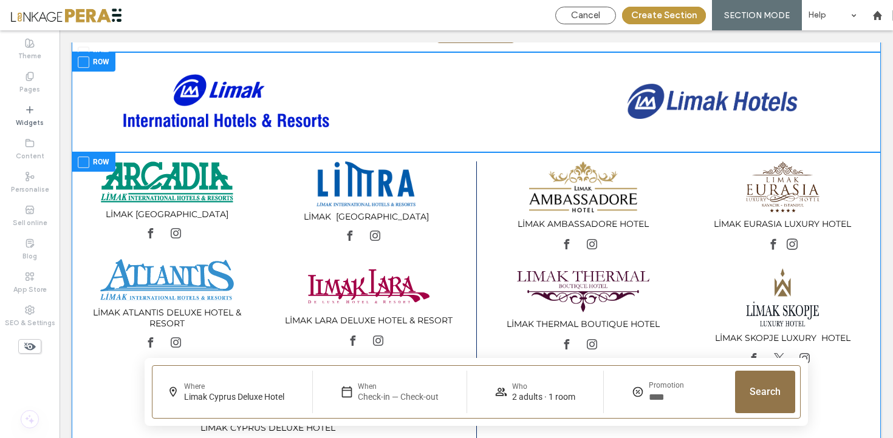
scroll to position [0, 0]
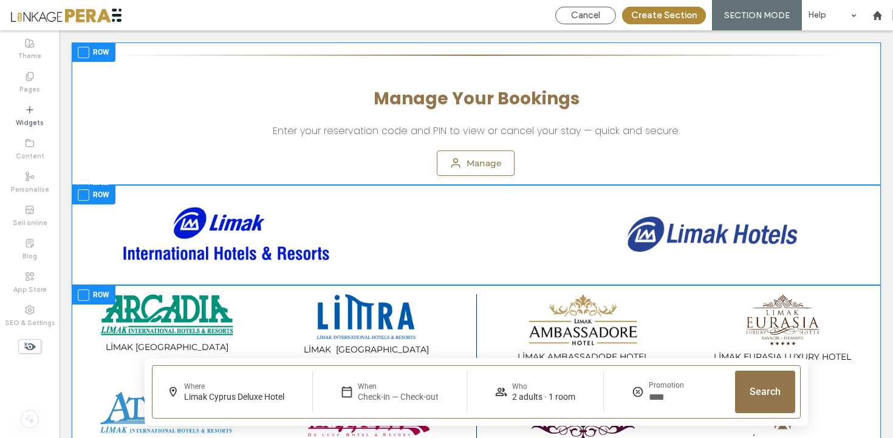
click at [664, 18] on button "Create Section" at bounding box center [664, 16] width 84 height 18
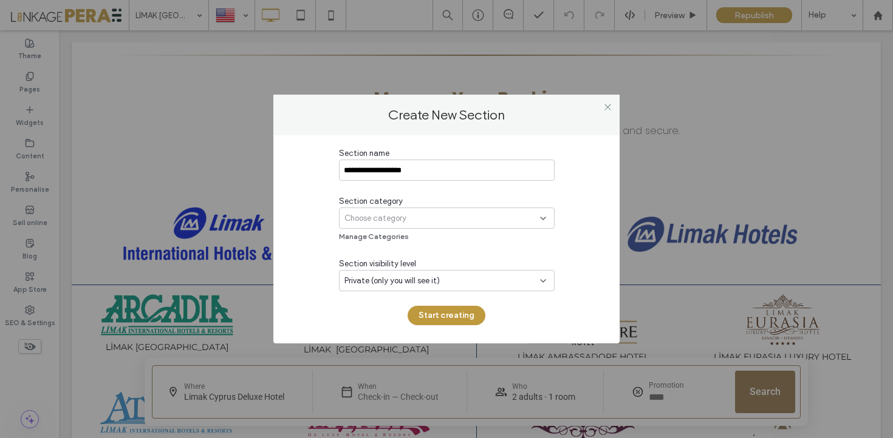
type input "**********"
drag, startPoint x: 400, startPoint y: 218, endPoint x: 401, endPoint y: 227, distance: 8.6
click at [399, 218] on span "Choose category" at bounding box center [375, 219] width 62 height 12
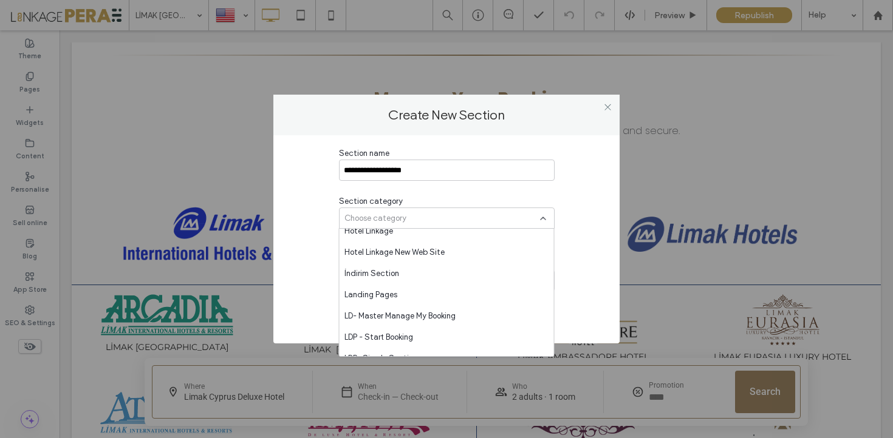
scroll to position [1297, 0]
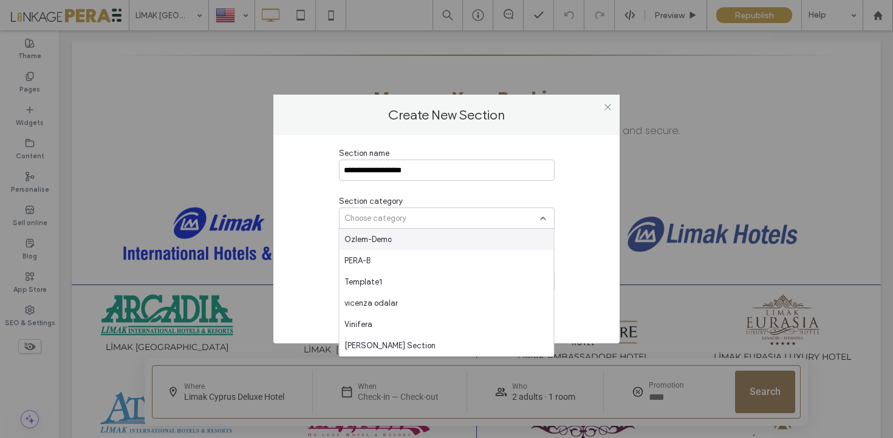
click at [401, 249] on div "Ozlem-Demo" at bounding box center [446, 239] width 214 height 21
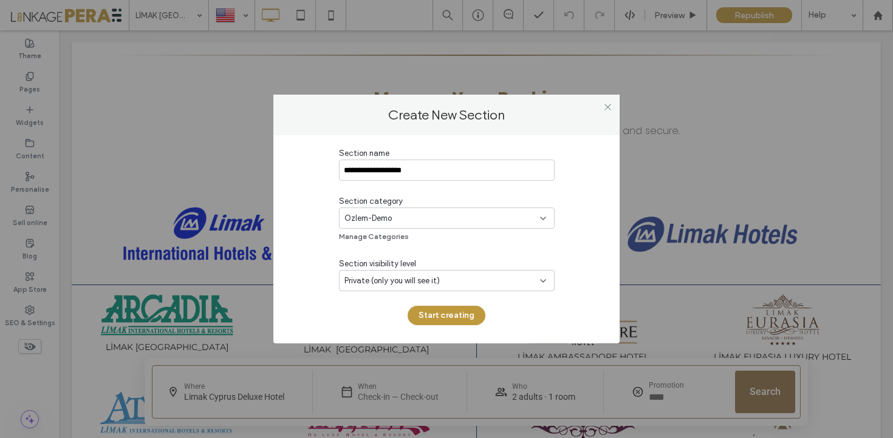
click at [397, 213] on div "Ozlem-Demo" at bounding box center [442, 219] width 196 height 12
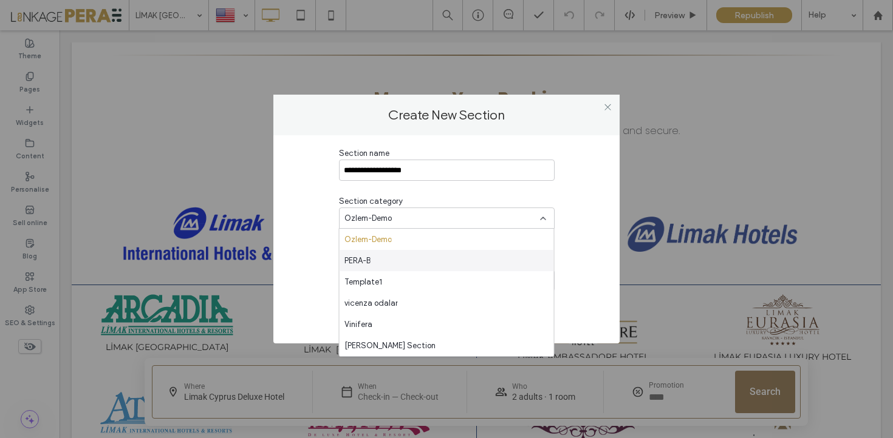
click at [385, 257] on div "PERA-B" at bounding box center [446, 260] width 214 height 21
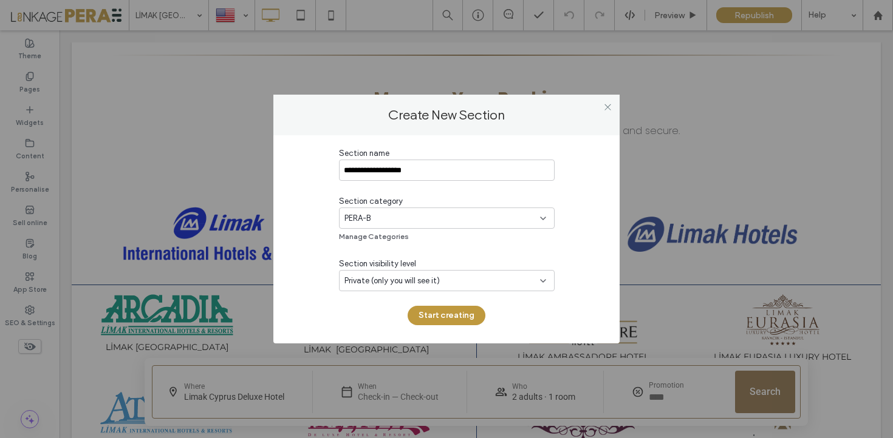
click at [409, 271] on div "Private (only you will see it)" at bounding box center [447, 280] width 216 height 21
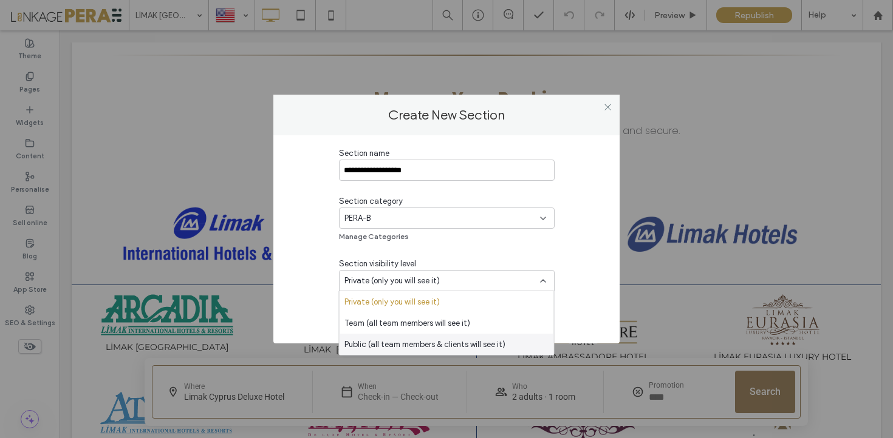
click at [424, 347] on span "Public (all team members & clients will see it)" at bounding box center [424, 345] width 161 height 12
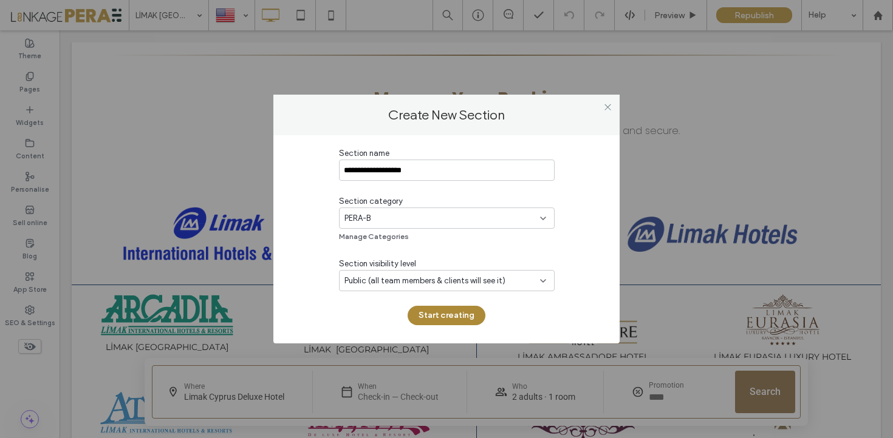
click at [441, 318] on button "Start creating" at bounding box center [446, 315] width 78 height 19
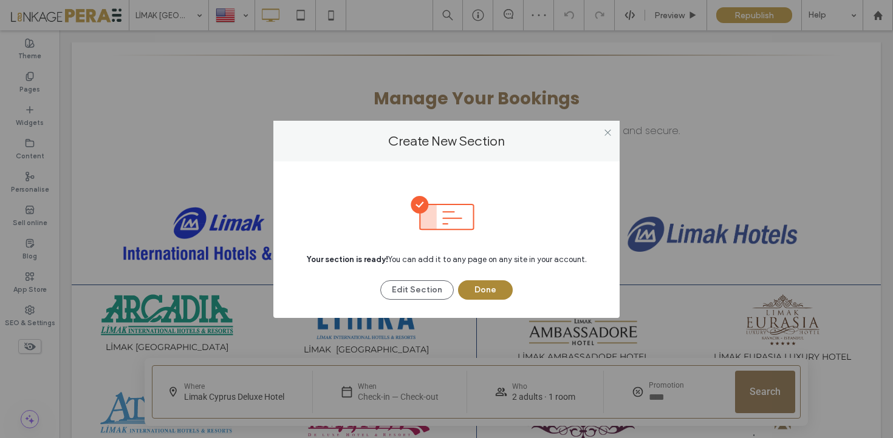
click at [476, 288] on button "Done" at bounding box center [485, 290] width 55 height 19
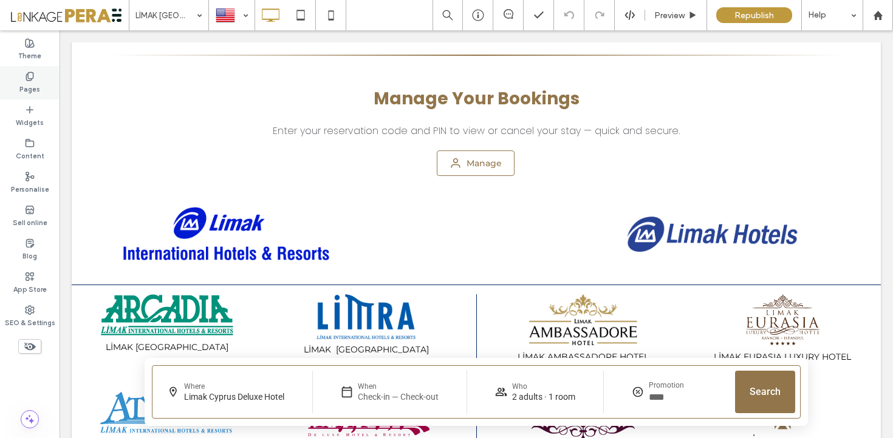
click at [34, 91] on label "Pages" at bounding box center [29, 87] width 21 height 13
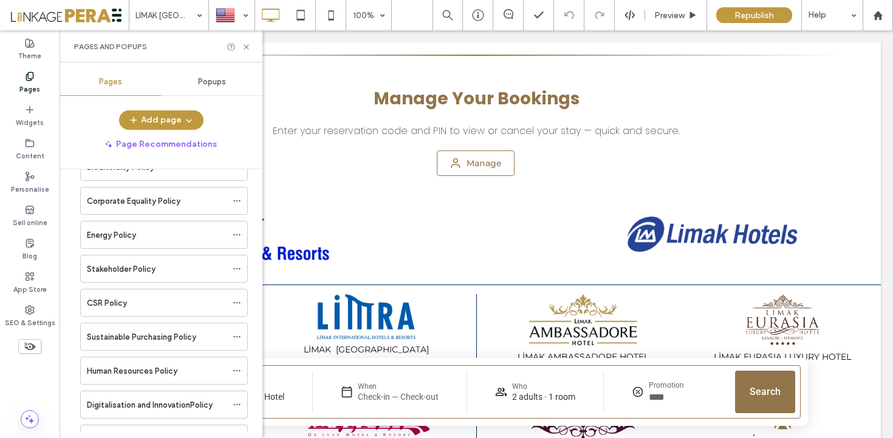
scroll to position [2503, 0]
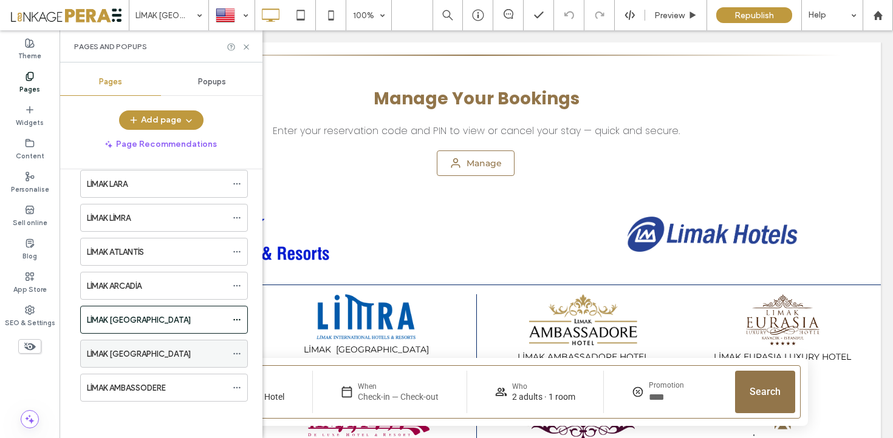
click at [155, 363] on div "LİMAK [GEOGRAPHIC_DATA]" at bounding box center [157, 354] width 140 height 27
click at [245, 46] on icon at bounding box center [246, 47] width 9 height 9
